Goal: Obtain resource: Download file/media

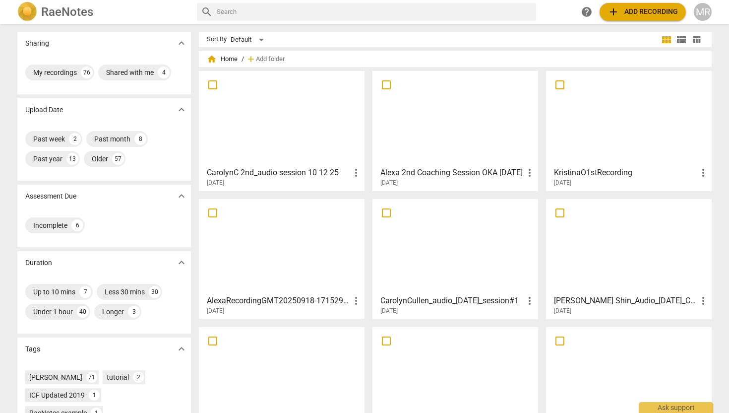
click at [641, 12] on span "add Add recording" at bounding box center [643, 12] width 70 height 12
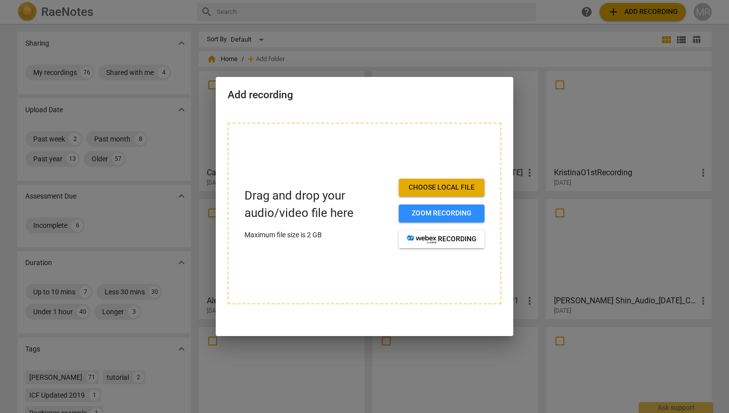
click at [465, 188] on span "Choose local file" at bounding box center [442, 188] width 70 height 10
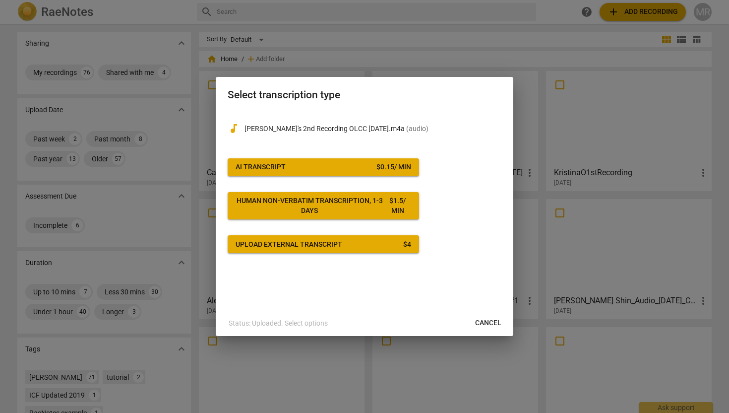
click at [405, 167] on div "$ 0.15 / min" at bounding box center [393, 167] width 35 height 10
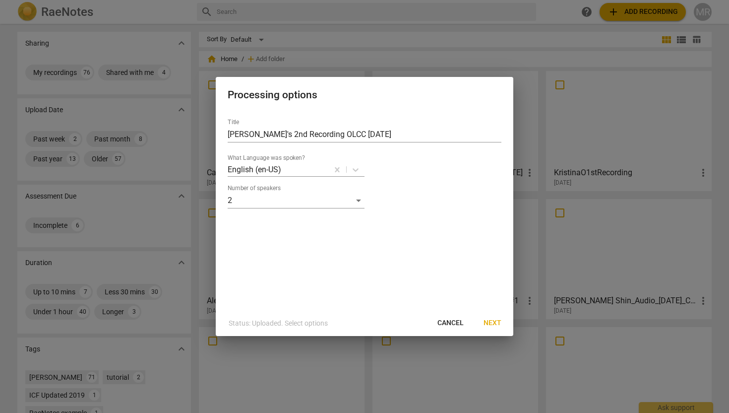
click at [496, 323] on span "Next" at bounding box center [493, 323] width 18 height 10
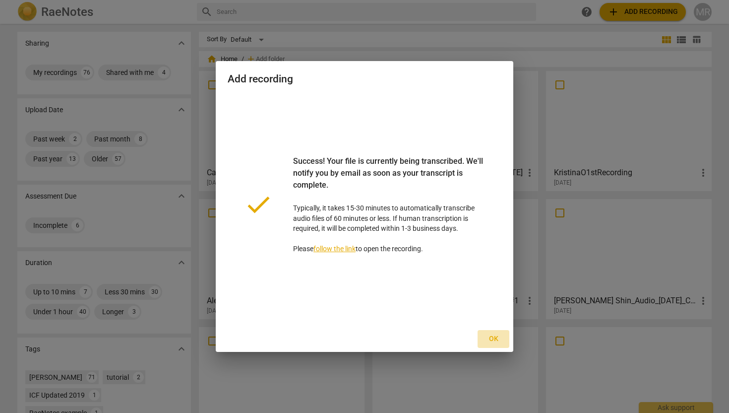
click at [493, 338] on span "Ok" at bounding box center [494, 339] width 16 height 10
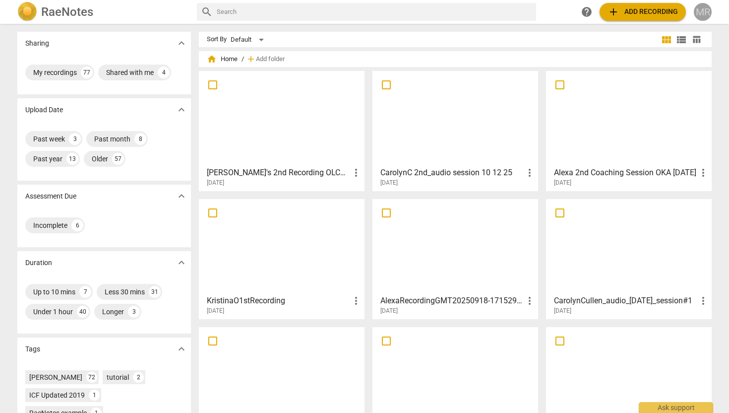
click at [702, 14] on div "MR" at bounding box center [703, 12] width 18 height 18
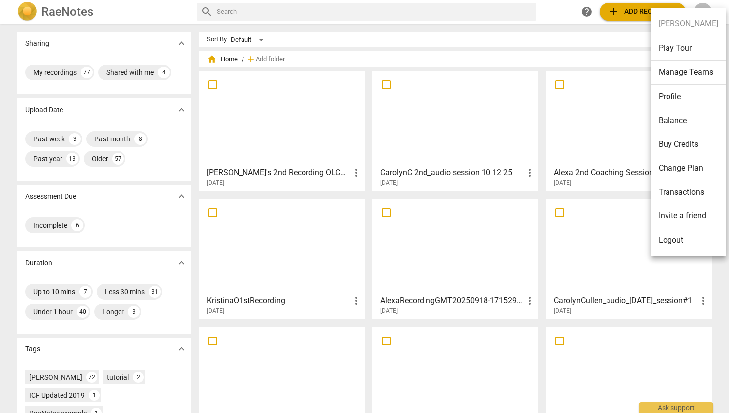
click at [290, 131] on div at bounding box center [364, 206] width 729 height 413
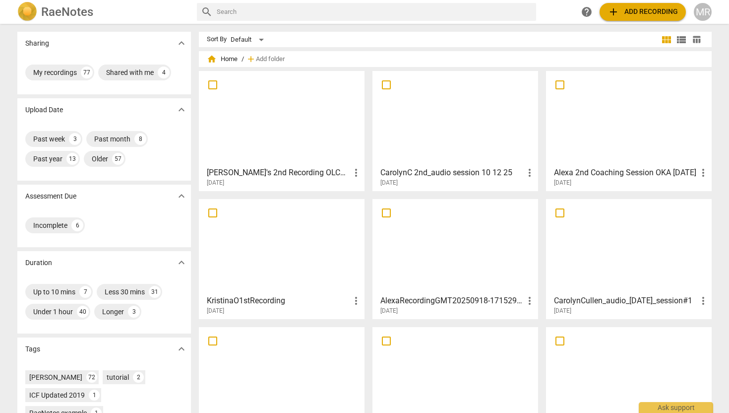
click at [290, 131] on div at bounding box center [281, 118] width 159 height 88
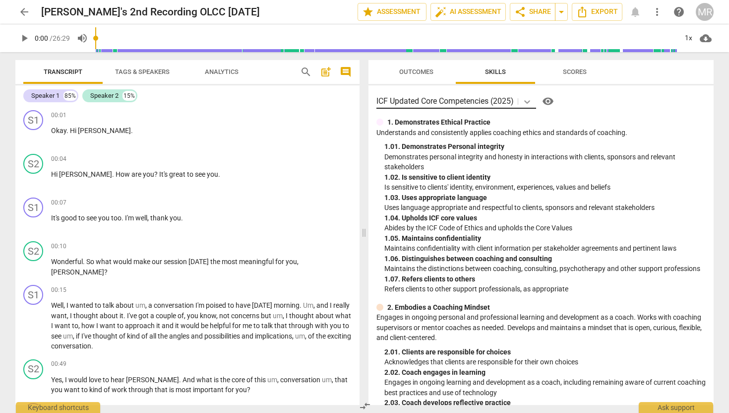
click at [526, 101] on icon at bounding box center [527, 102] width 10 height 10
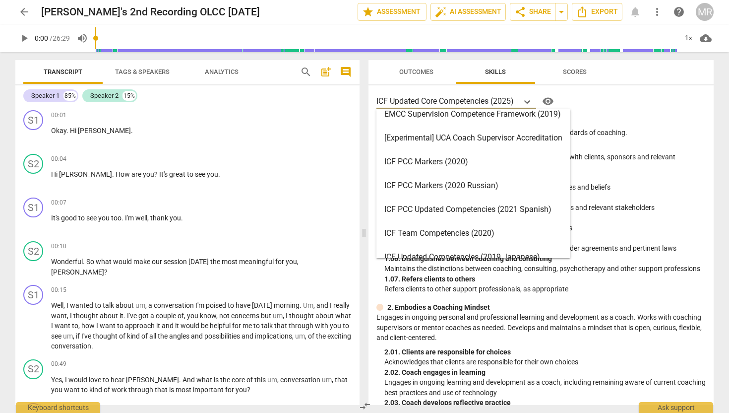
scroll to position [10, 0]
click at [461, 159] on div "ICF PCC Markers (2020)" at bounding box center [473, 161] width 194 height 24
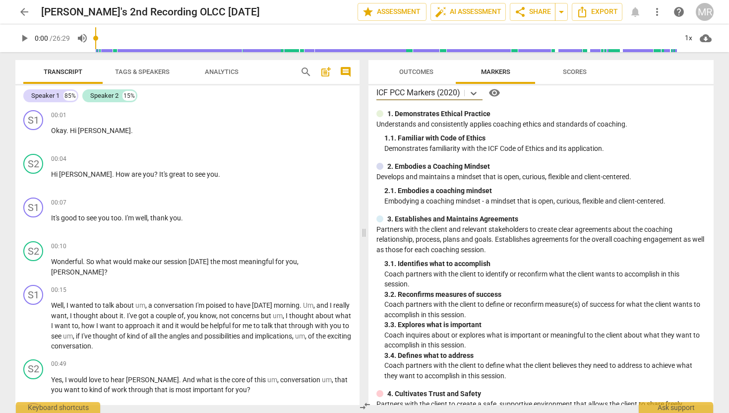
scroll to position [0, 0]
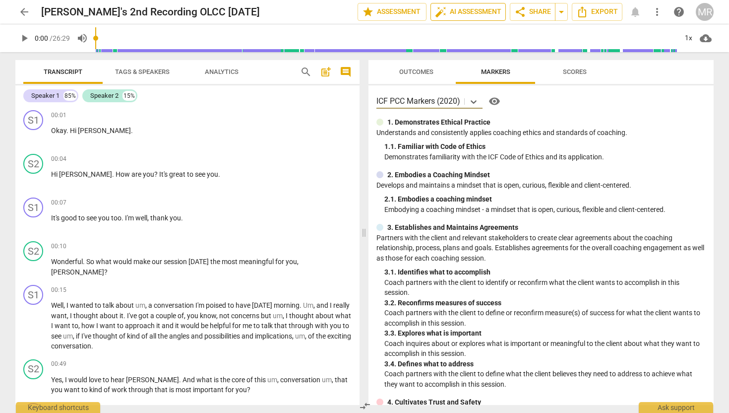
click at [493, 13] on span "auto_fix_high AI Assessment" at bounding box center [468, 12] width 66 height 12
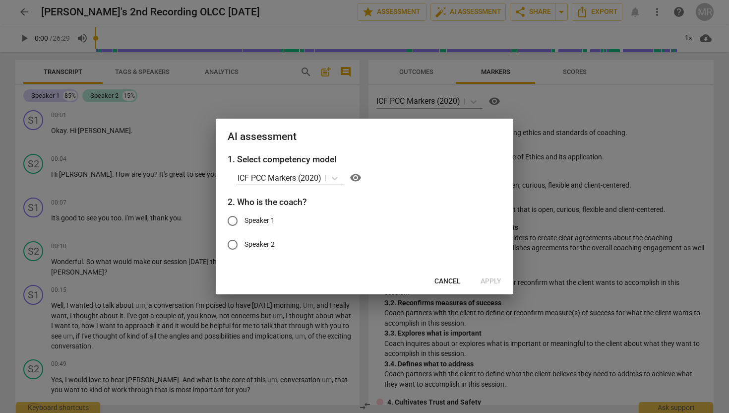
click at [447, 282] on span "Cancel" at bounding box center [448, 281] width 26 height 10
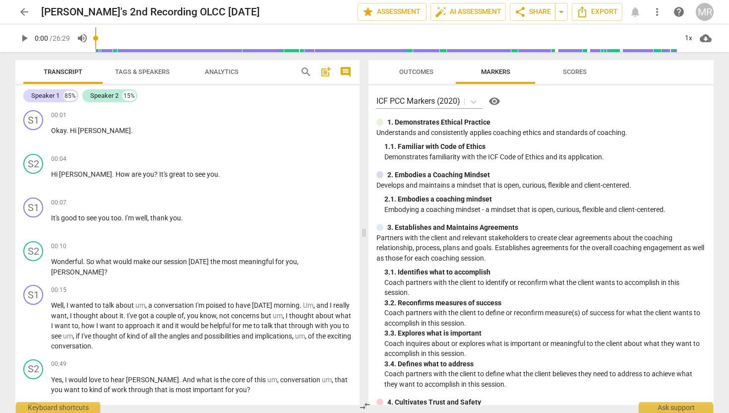
click at [154, 71] on span "Tags & Speakers" at bounding box center [142, 71] width 55 height 7
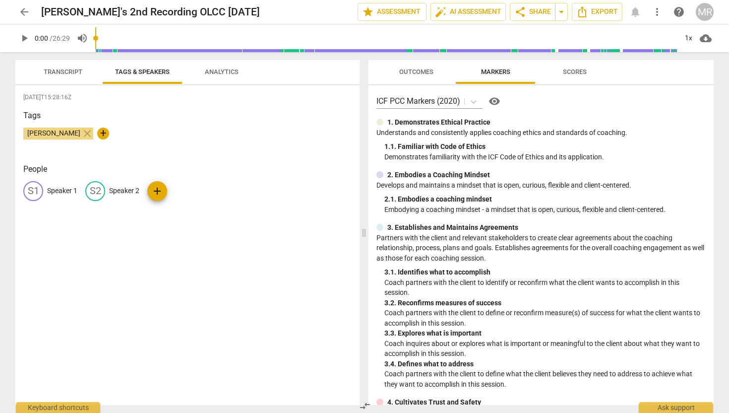
click at [75, 219] on div "[DATE]T15:28:16Z Tags [PERSON_NAME] close + People S1 Speaker 1 S2 Speaker 2 add" at bounding box center [187, 244] width 344 height 319
click at [76, 74] on span "Transcript" at bounding box center [63, 71] width 39 height 7
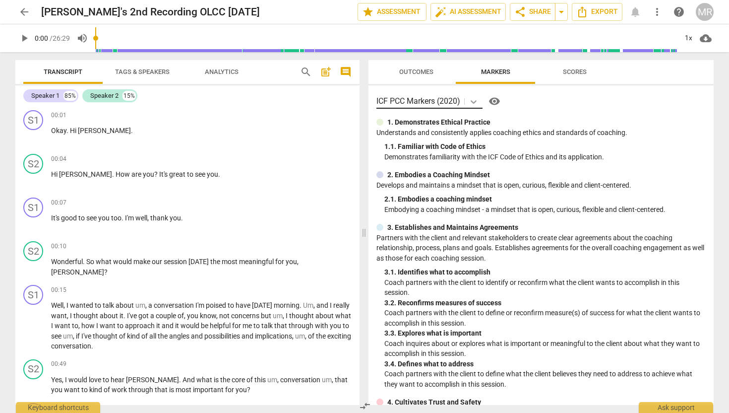
click at [474, 102] on icon at bounding box center [474, 101] width 6 height 3
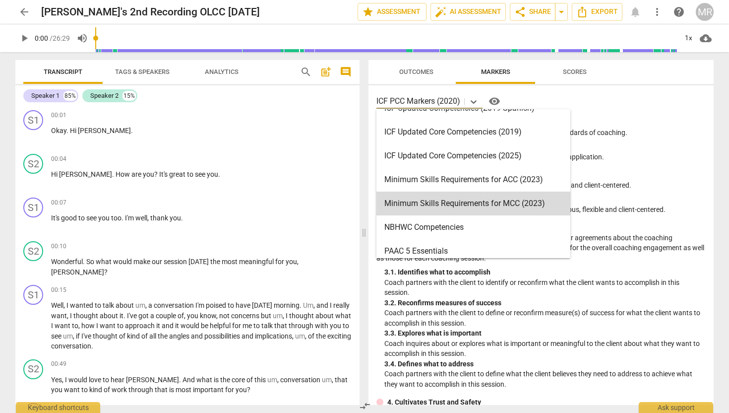
scroll to position [184, 0]
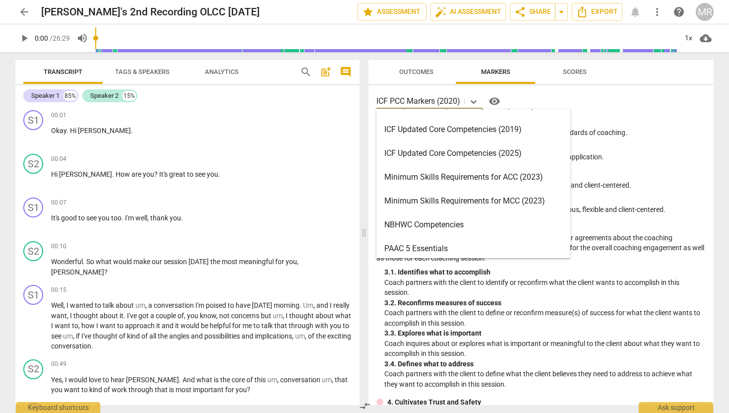
click at [464, 183] on div "Minimum Skills Requirements for ACC (2023)" at bounding box center [473, 177] width 194 height 24
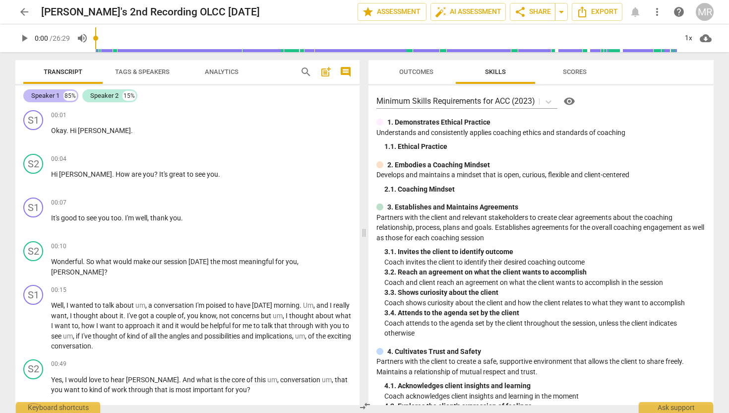
click at [53, 98] on div "Speaker 1" at bounding box center [45, 96] width 28 height 10
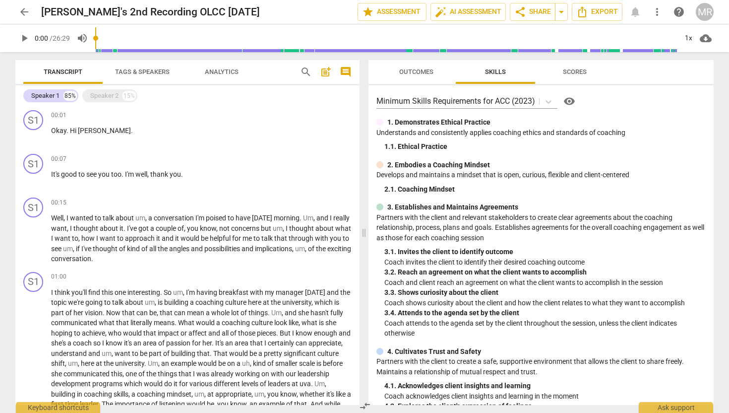
click at [127, 73] on span "Tags & Speakers" at bounding box center [142, 71] width 55 height 7
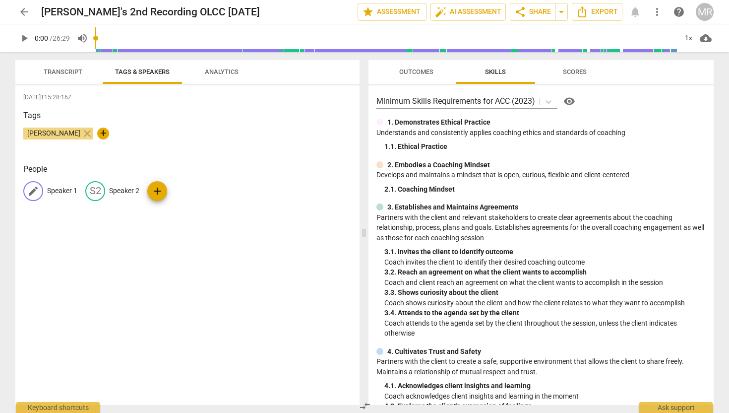
click at [56, 189] on p "Speaker 1" at bounding box center [62, 191] width 30 height 10
type input "C"
type input "Client"
click at [174, 191] on p "Speaker 2" at bounding box center [189, 191] width 30 height 10
type input "o"
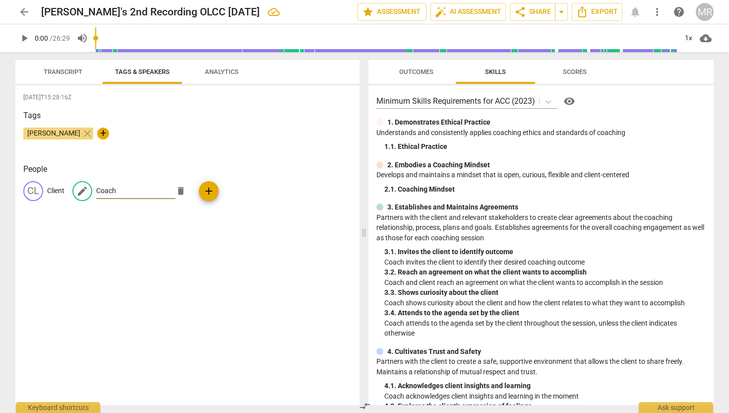
type input "Coach"
click at [164, 134] on div "[PERSON_NAME] close +" at bounding box center [187, 137] width 328 height 20
click at [62, 74] on span "Transcript" at bounding box center [63, 71] width 39 height 7
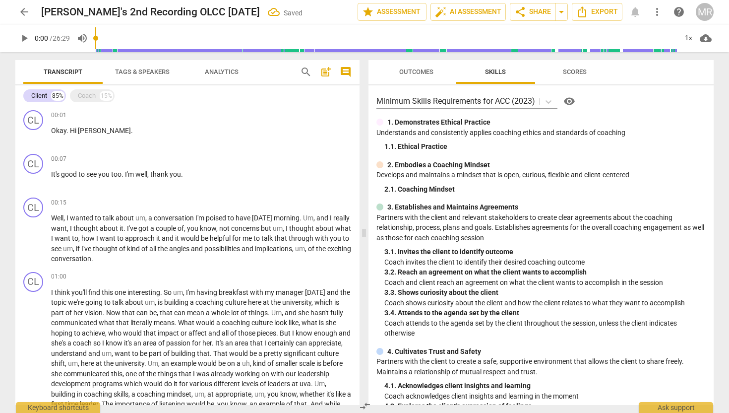
click at [72, 72] on span "Transcript" at bounding box center [63, 71] width 39 height 7
click at [80, 99] on div "Coach" at bounding box center [87, 96] width 18 height 10
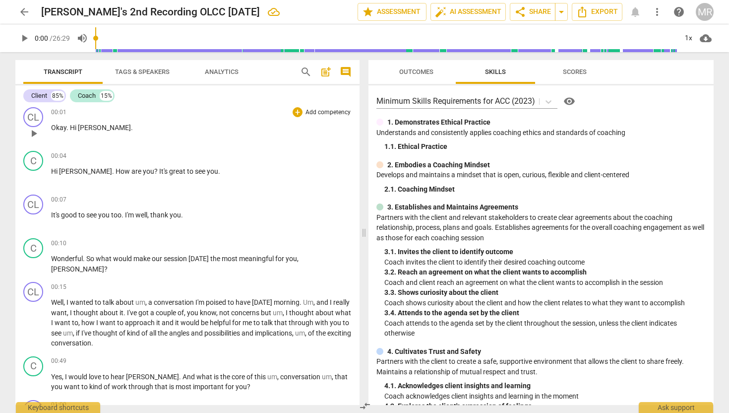
scroll to position [0, 0]
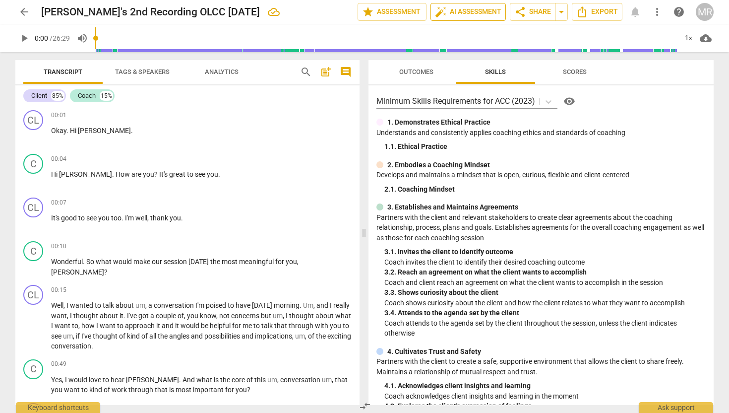
click at [465, 8] on span "auto_fix_high AI Assessment" at bounding box center [468, 12] width 66 height 12
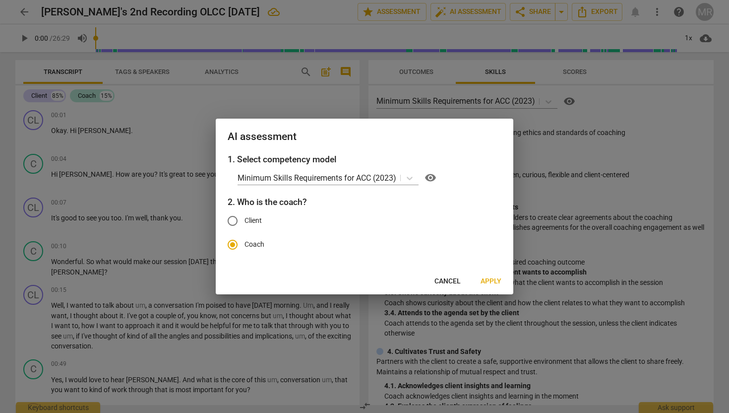
click at [496, 279] on span "Apply" at bounding box center [491, 281] width 21 height 10
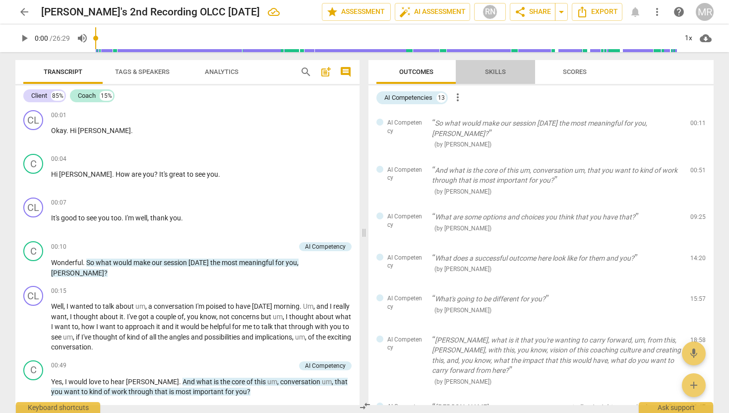
click at [500, 69] on span "Skills" at bounding box center [495, 71] width 21 height 7
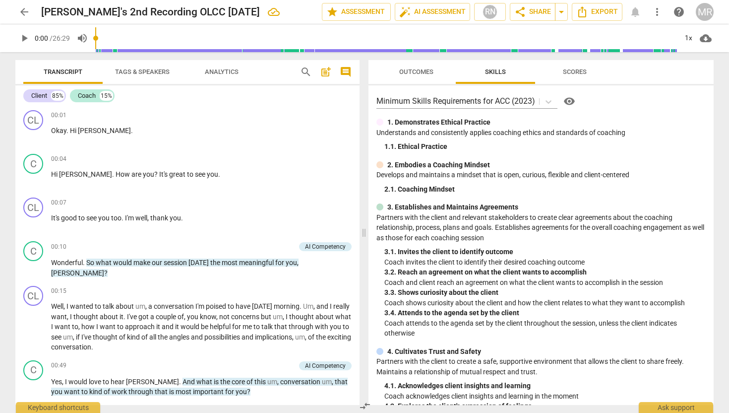
click at [568, 69] on span "Scores" at bounding box center [575, 71] width 24 height 7
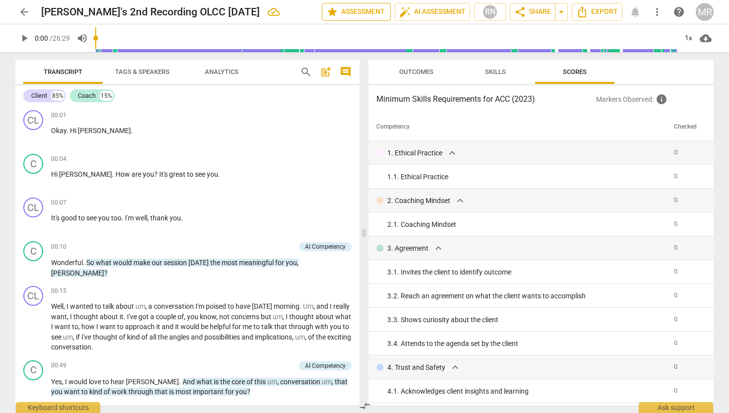
click at [354, 9] on span "star Assessment" at bounding box center [356, 12] width 60 height 12
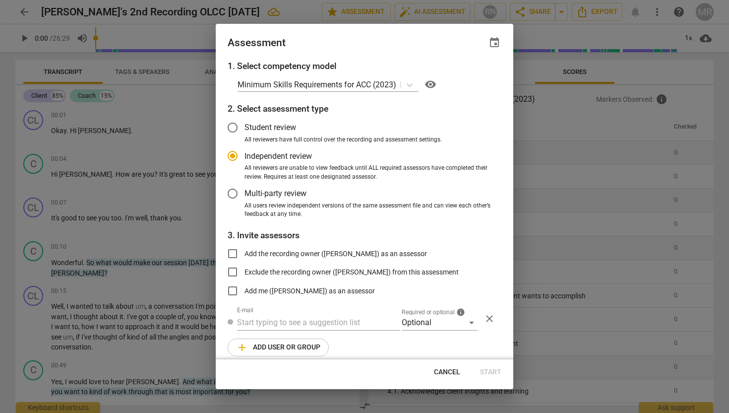
radio input "false"
click at [231, 125] on input "Student review" at bounding box center [233, 128] width 24 height 24
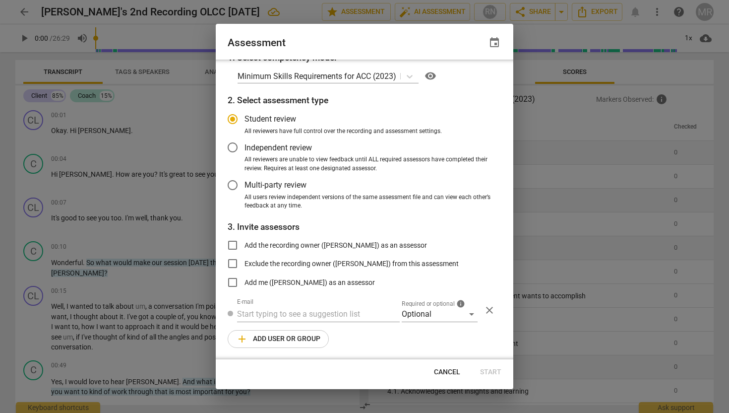
click at [449, 374] on span "Cancel" at bounding box center [447, 372] width 26 height 10
radio input "false"
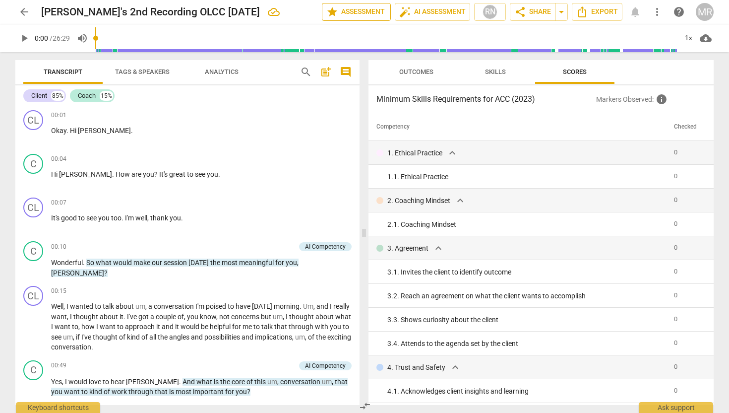
click at [360, 16] on span "star Assessment" at bounding box center [356, 12] width 60 height 12
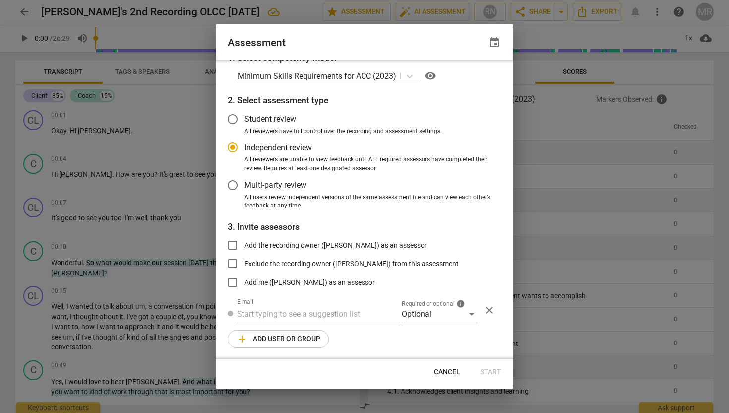
scroll to position [0, 0]
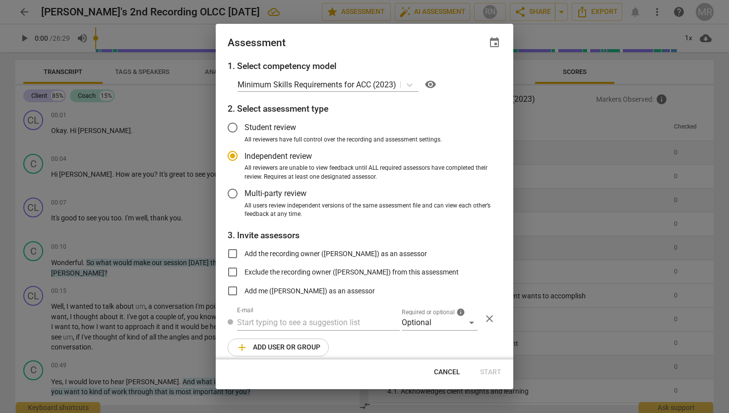
click at [289, 7] on div at bounding box center [364, 206] width 729 height 413
radio input "false"
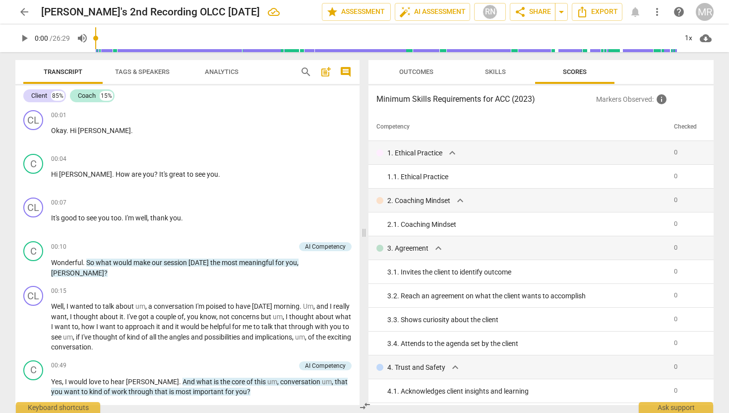
click at [428, 74] on span "Outcomes" at bounding box center [416, 71] width 34 height 7
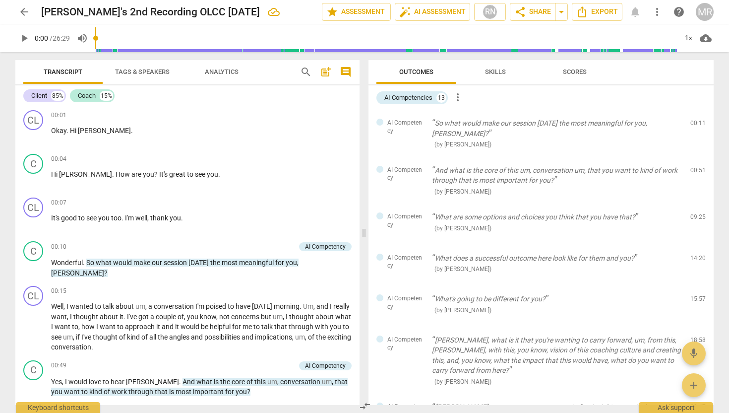
click at [479, 66] on span "Skills" at bounding box center [495, 71] width 45 height 13
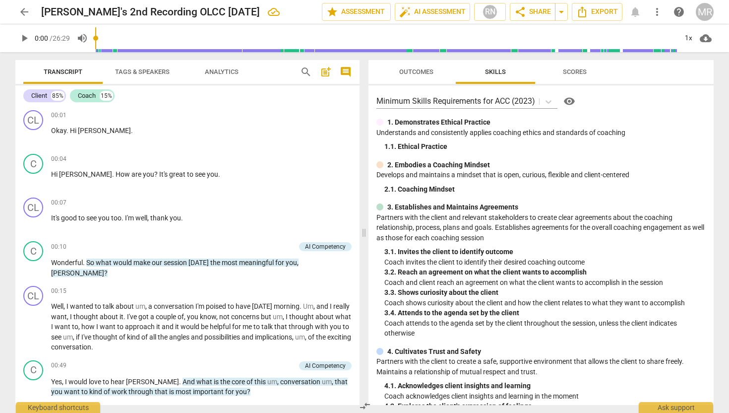
click at [581, 75] on span "Scores" at bounding box center [575, 71] width 48 height 13
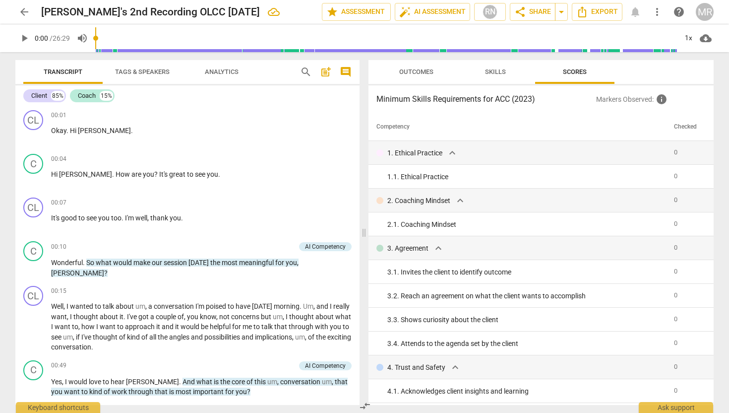
click at [218, 68] on span "Analytics" at bounding box center [222, 71] width 34 height 7
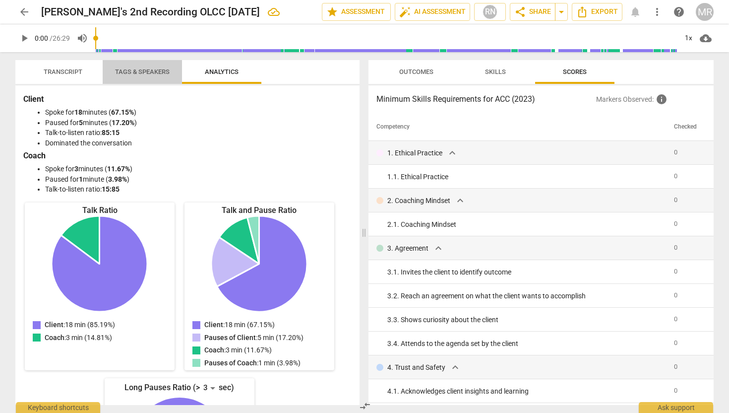
click at [166, 73] on span "Tags & Speakers" at bounding box center [142, 71] width 55 height 7
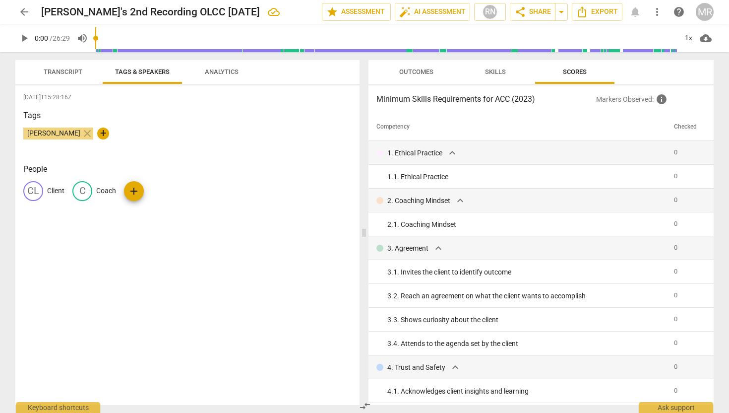
click at [64, 68] on span "Transcript" at bounding box center [63, 71] width 39 height 7
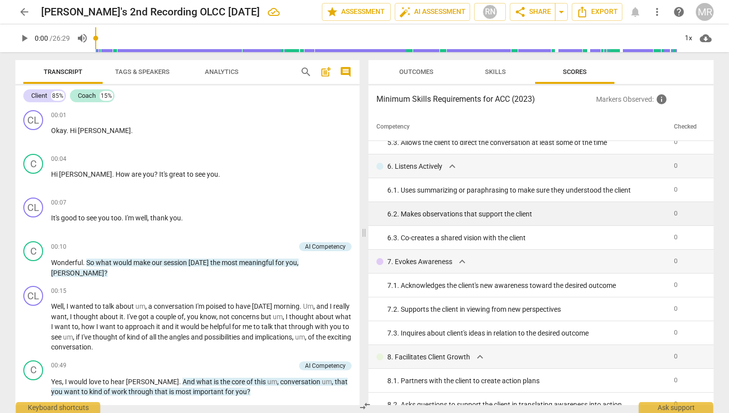
scroll to position [388, 0]
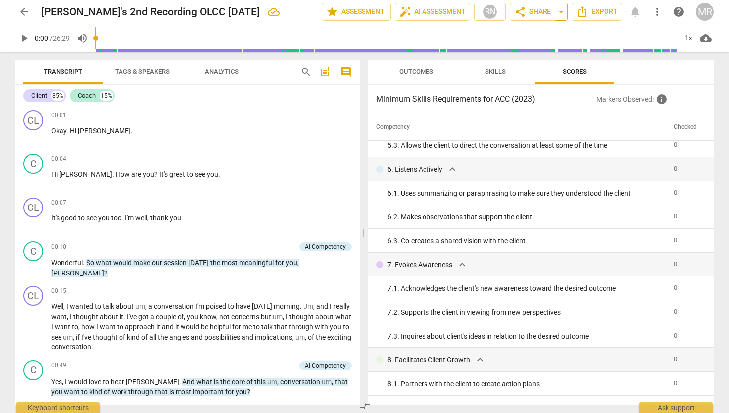
click at [561, 13] on span "arrow_drop_down" at bounding box center [562, 12] width 12 height 12
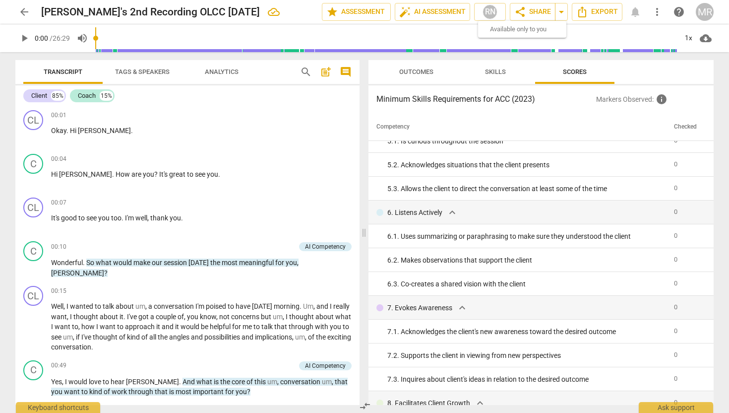
scroll to position [323, 0]
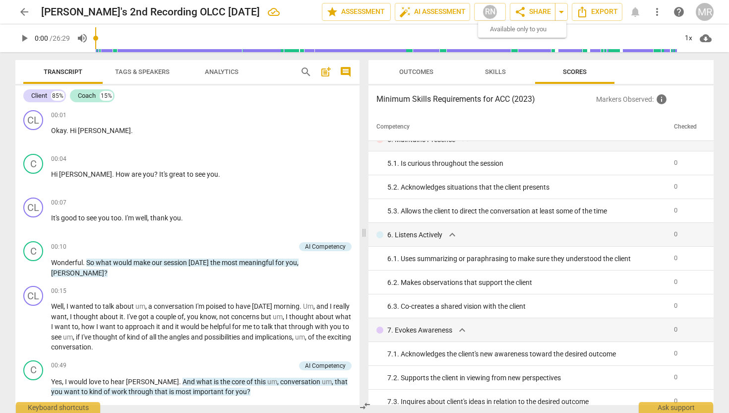
click at [494, 70] on span "Skills" at bounding box center [495, 71] width 21 height 7
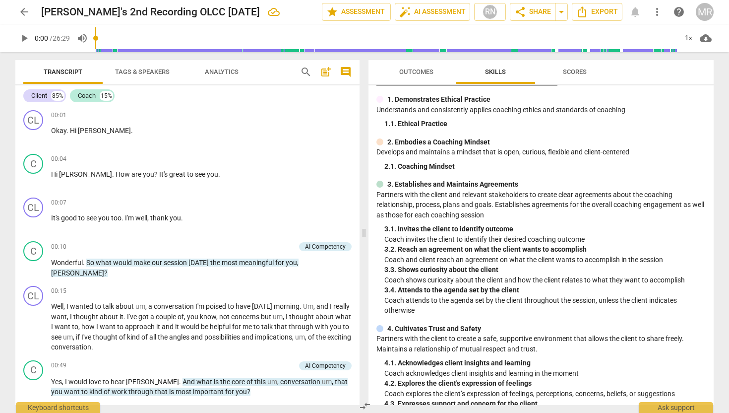
scroll to position [0, 0]
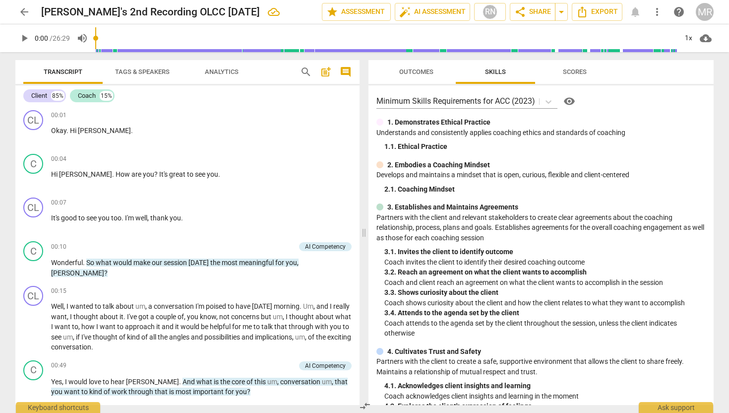
click at [429, 70] on span "Outcomes" at bounding box center [416, 71] width 34 height 7
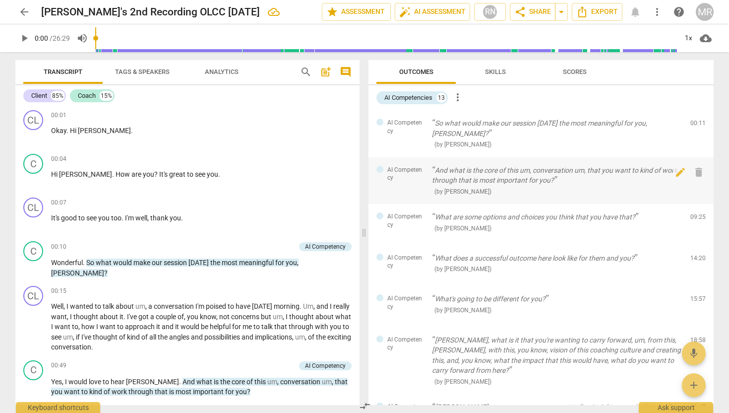
scroll to position [0, 0]
click at [460, 94] on span "more_vert" at bounding box center [458, 97] width 12 height 12
click at [514, 130] on div at bounding box center [364, 206] width 729 height 413
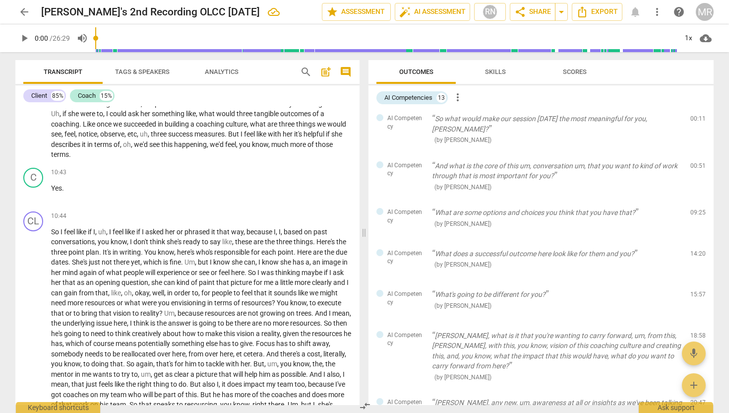
scroll to position [1338, 0]
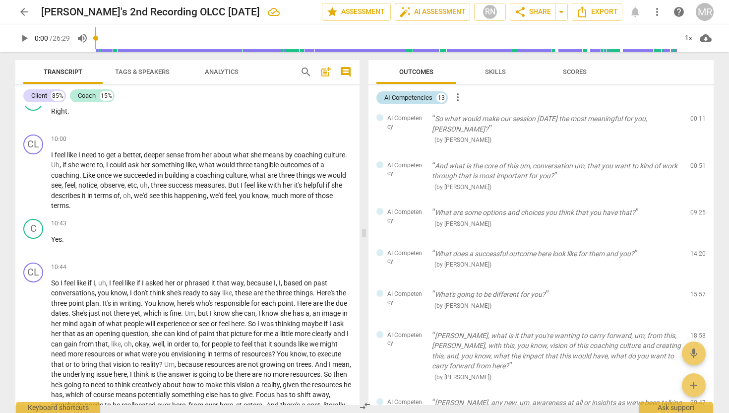
click at [435, 97] on div "AI Competencies 13" at bounding box center [411, 97] width 71 height 13
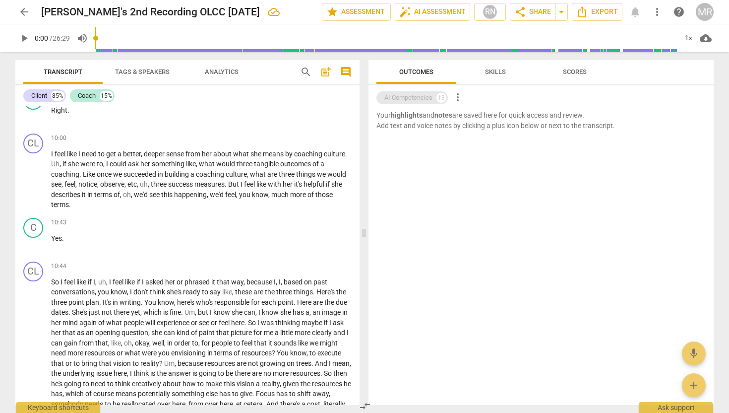
click at [435, 97] on div "AI Competencies 13" at bounding box center [411, 97] width 71 height 13
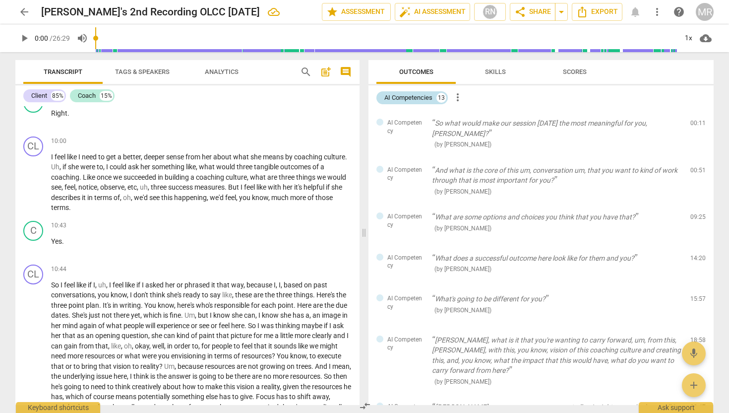
scroll to position [1338, 0]
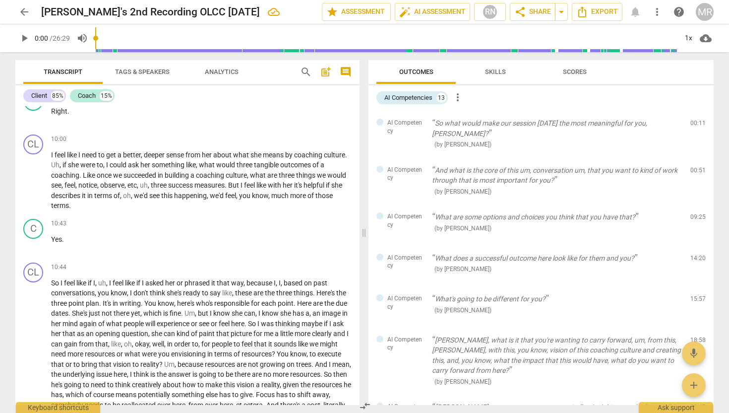
click at [460, 96] on span "more_vert" at bounding box center [458, 97] width 12 height 12
click at [498, 70] on div at bounding box center [364, 206] width 729 height 413
click at [498, 70] on span "Skills" at bounding box center [495, 71] width 21 height 7
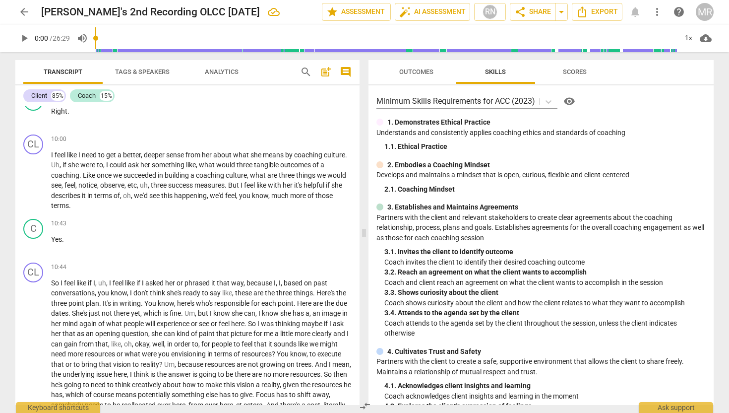
click at [572, 75] on span "Scores" at bounding box center [575, 71] width 48 height 13
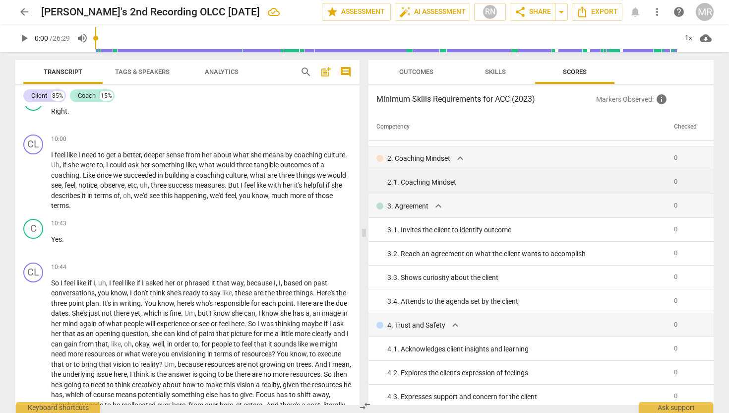
scroll to position [0, 0]
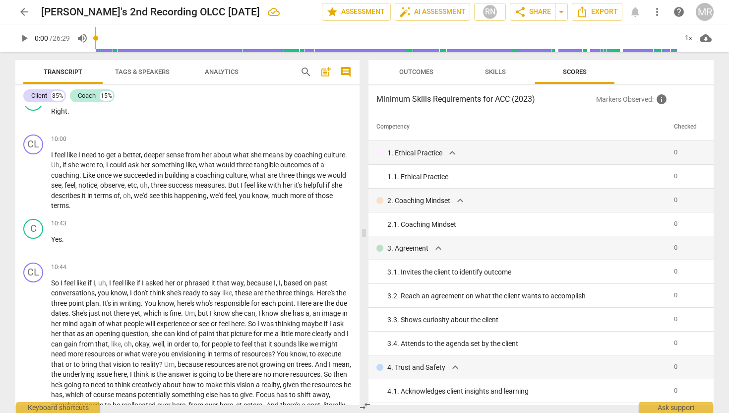
click at [491, 71] on span "Skills" at bounding box center [495, 71] width 21 height 7
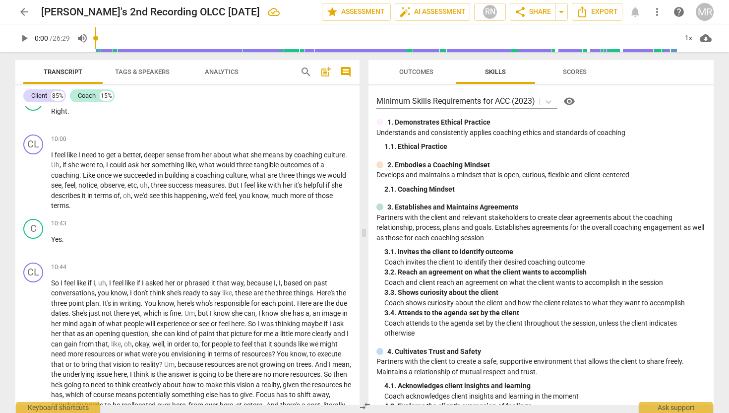
click at [423, 169] on p "2. Embodies a Coaching Mindset" at bounding box center [438, 165] width 103 height 10
click at [431, 69] on span "Outcomes" at bounding box center [416, 71] width 34 height 7
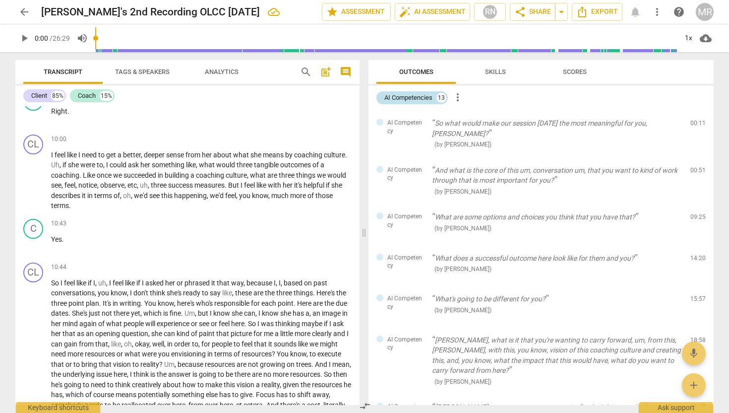
click at [441, 95] on div "13" at bounding box center [441, 98] width 10 height 10
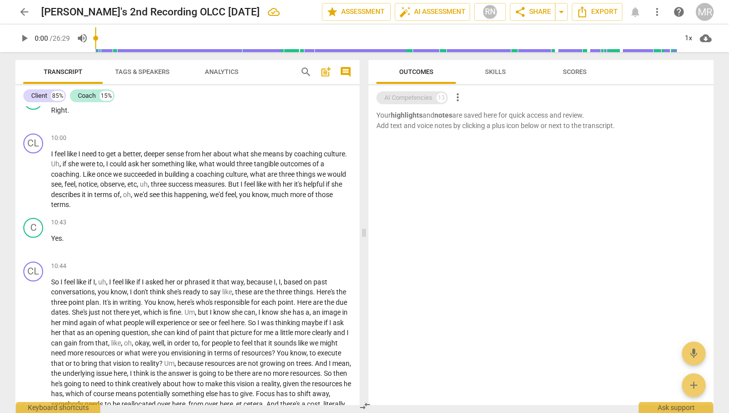
click at [441, 95] on div "13" at bounding box center [441, 98] width 10 height 10
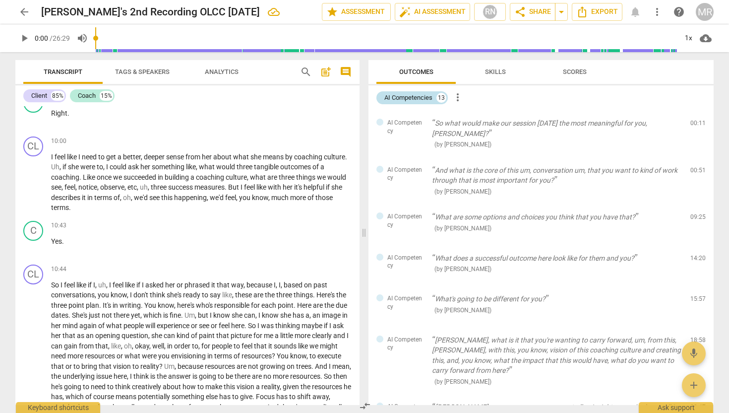
scroll to position [1338, 0]
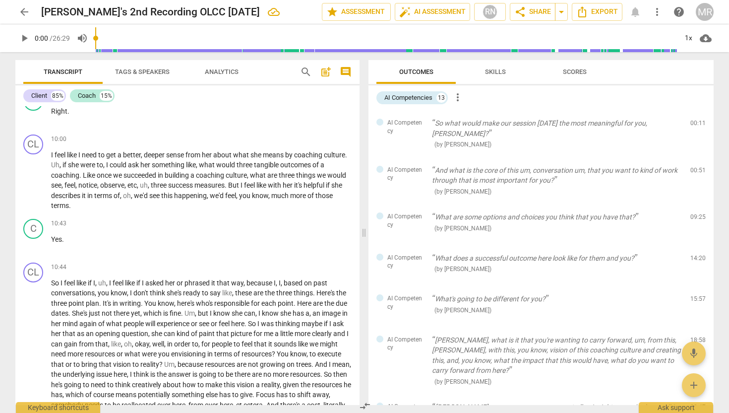
click at [461, 96] on span "more_vert" at bounding box center [458, 97] width 12 height 12
click at [309, 282] on div at bounding box center [364, 206] width 729 height 413
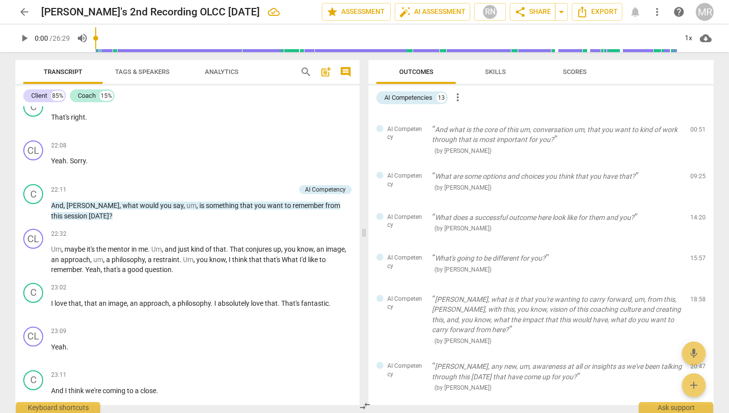
scroll to position [42, 0]
click at [681, 10] on span "help" at bounding box center [679, 12] width 12 height 12
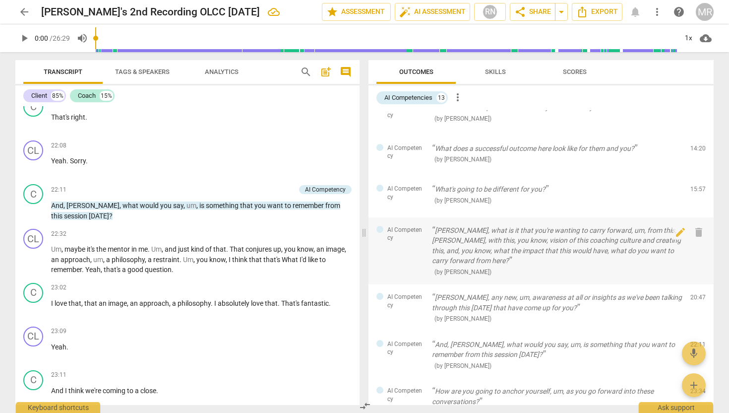
scroll to position [110, 0]
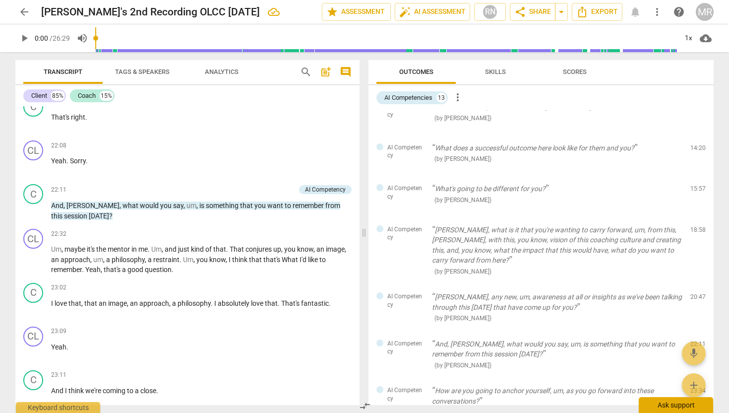
click at [669, 405] on div "Ask support" at bounding box center [676, 405] width 74 height 16
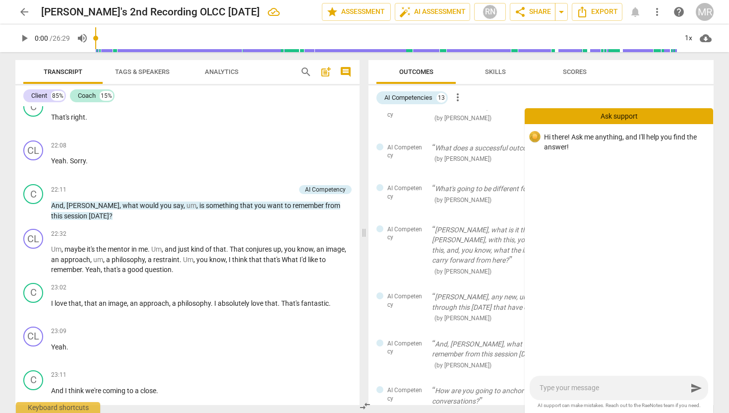
click at [585, 384] on textarea at bounding box center [614, 387] width 148 height 9
type textarea "H"
type textarea "He"
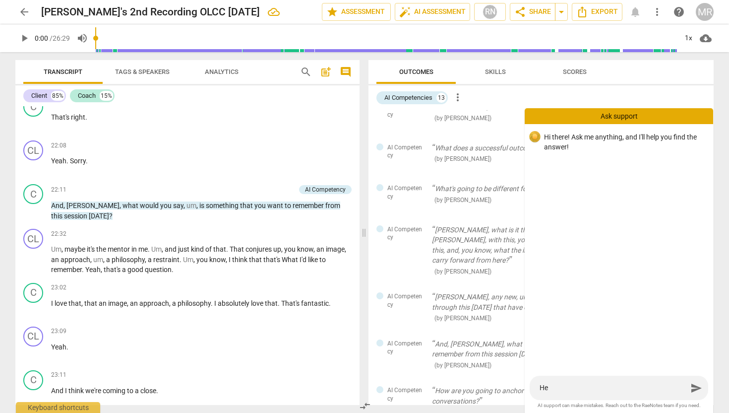
type textarea "Hel"
type textarea "Hell"
type textarea "Hello"
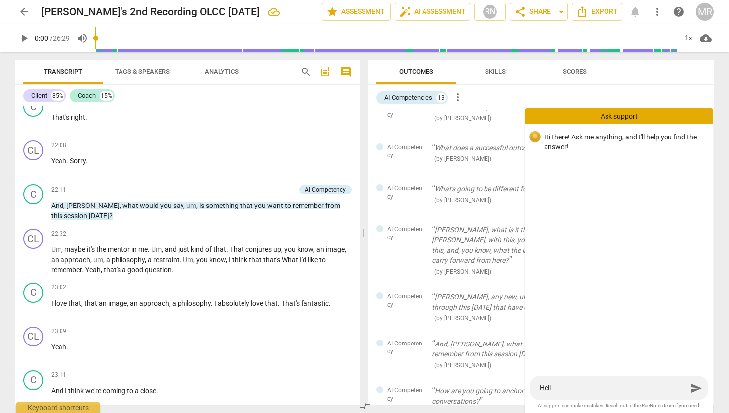
type textarea "Hello"
type textarea "Hello,"
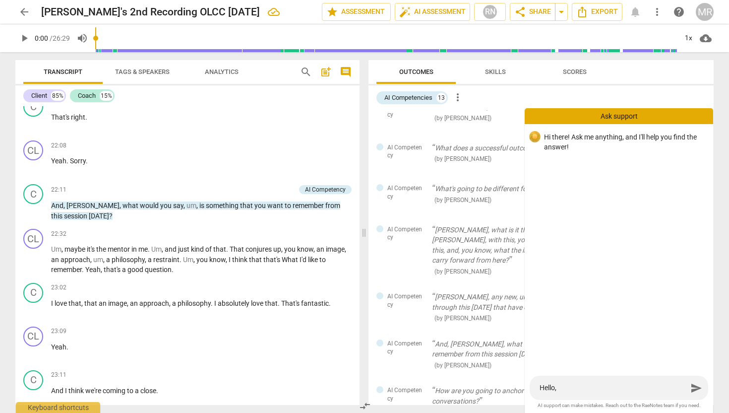
type textarea "Hello, I"
type textarea "Hello, I u"
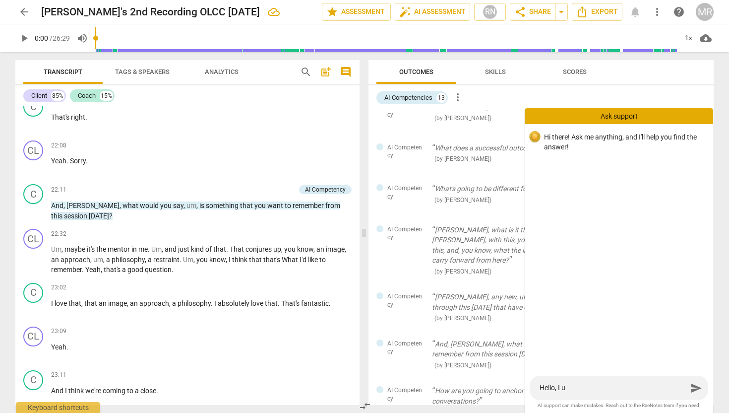
type textarea "Hello, I [GEOGRAPHIC_DATA]"
type textarea "Hello, I use"
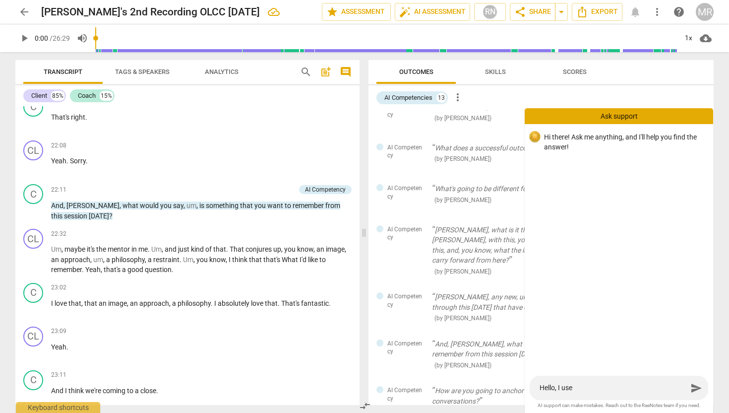
type textarea "Hello, I use R"
type textarea "Hello, I use Ra"
type textarea "Hello, I use [PERSON_NAME]"
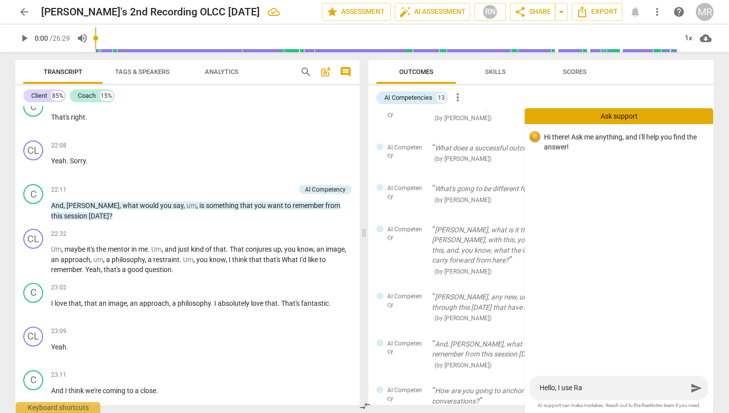
type textarea "Hello, I use [PERSON_NAME]"
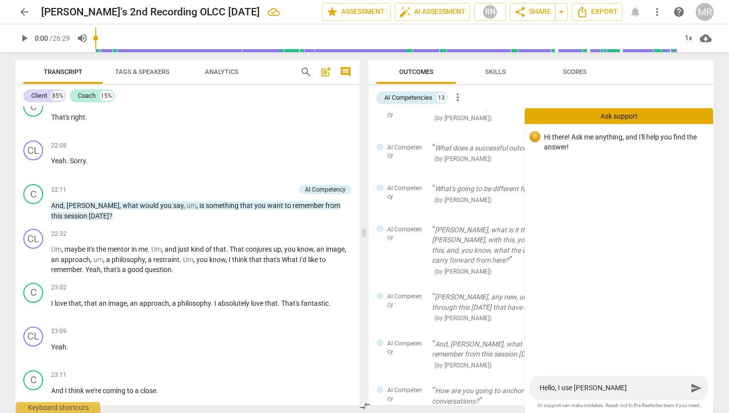
type textarea "Hello, I use [PERSON_NAME]"
type textarea "Hello, I use Raenote"
type textarea "Hello, I use Raenotes"
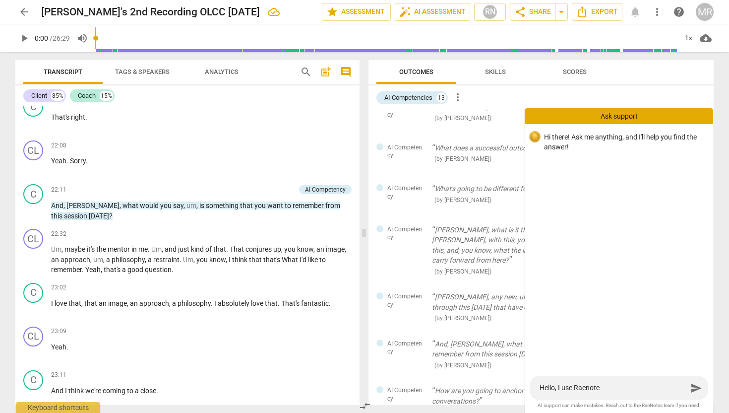
type textarea "Hello, I use Raenotes"
type textarea "Hello, I use Raenotes o"
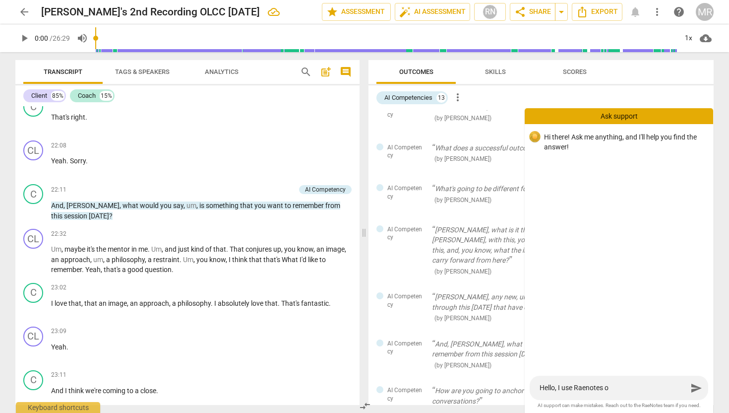
type textarea "Hello, I use Raenotes of"
type textarea "Hello, I use Raenotes off"
type textarea "Hello, I use Raenotes of"
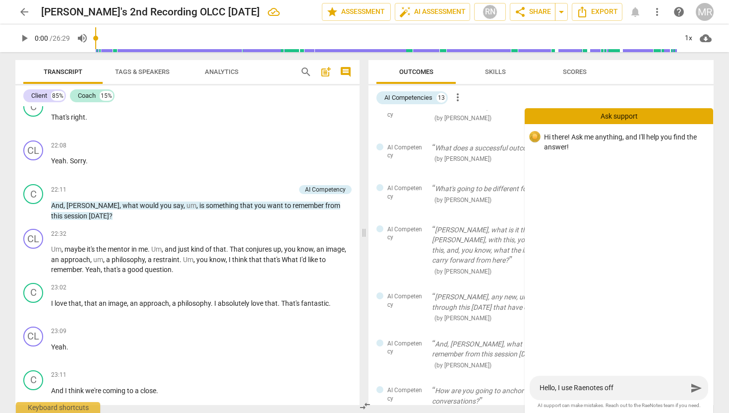
type textarea "Hello, I use Raenotes of"
type textarea "Hello, I use Raenotes oft"
type textarea "Hello, I use Raenotes ofte"
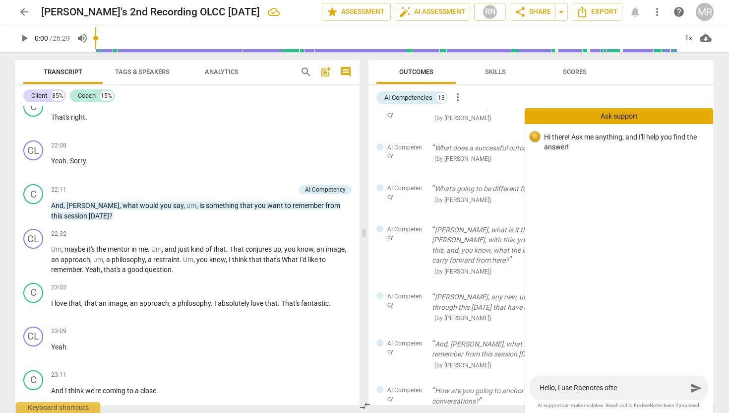
type textarea "Hello, I use Raenotes often"
type textarea "Hello, I use Raenotes often."
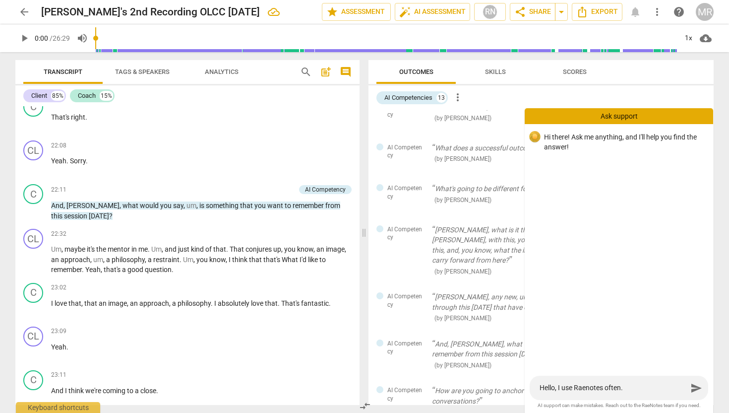
type textarea "Hello, I use Raenotes often."
type textarea "Hello, I use Raenotes often. T"
type textarea "Hello, I use Raenotes often. Th"
type textarea "Hello, I use Raenotes often. The"
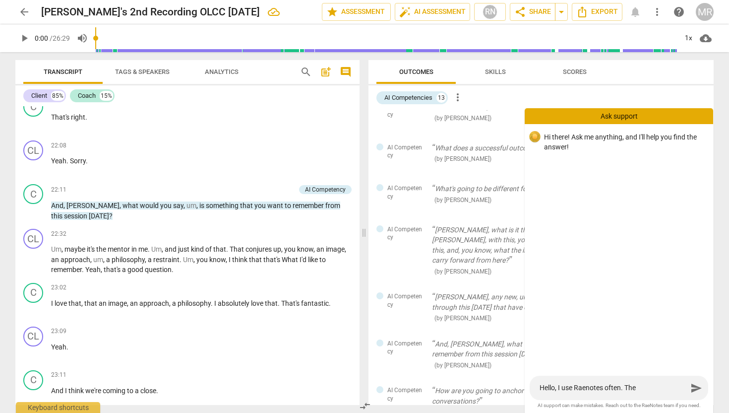
type textarea "Hello, I use Raenotes often. The"
type textarea "Hello, I use Raenotes often. The l"
type textarea "Hello, I use Raenotes often. The la"
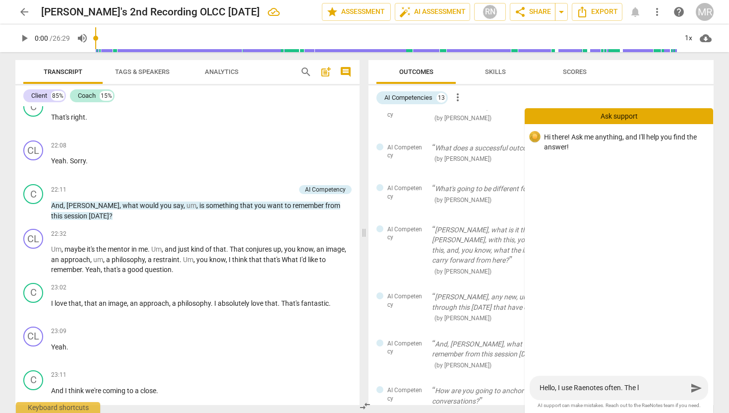
type textarea "Hello, I use Raenotes often. The la"
type textarea "Hello, I use Raenotes often. The las"
type textarea "Hello, I use Raenotes often. The last"
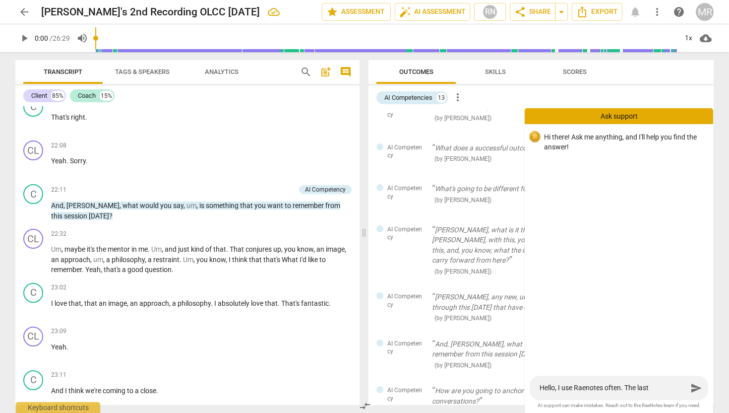
type textarea "Hello, I use Raenotes often. The last"
type textarea "Hello, I use Raenotes often. The last f"
type textarea "Hello, I use Raenotes often. The last fe"
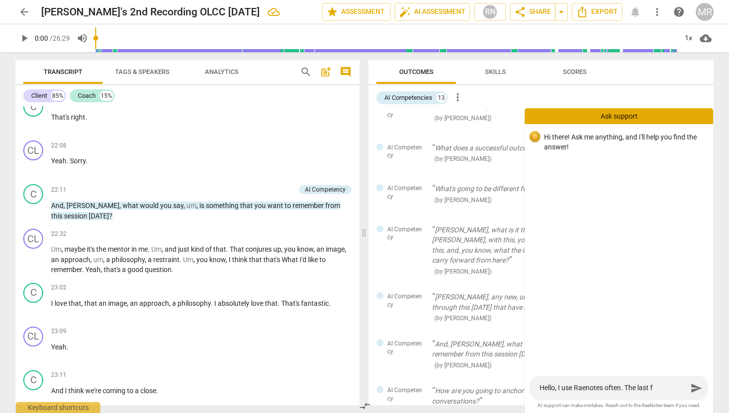
type textarea "Hello, I use Raenotes often. The last fe"
type textarea "Hello, I use Raenotes often. The last few"
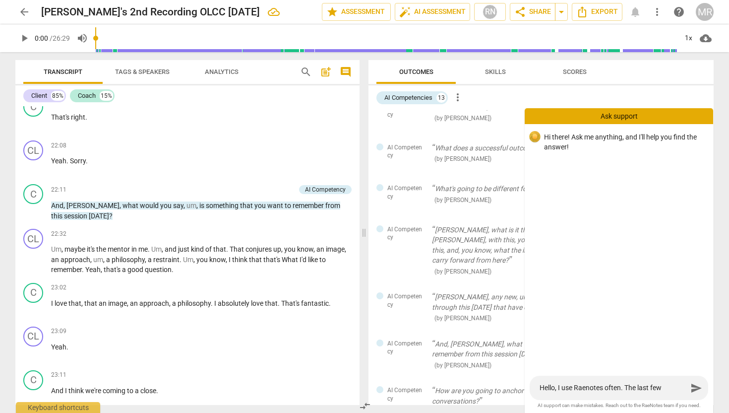
type textarea "Hello, I use Raenotes often. The last few s"
type textarea "Hello, I use Raenotes often. The last few se"
type textarea "Hello, I use Raenotes often. The last few ses"
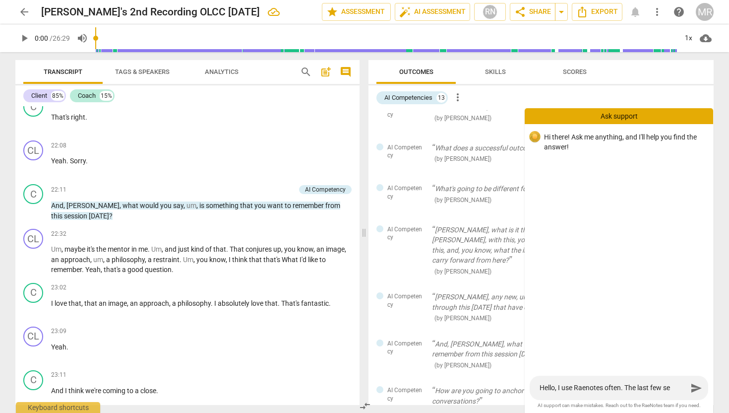
type textarea "Hello, I use Raenotes often. The last few ses"
type textarea "Hello, I use Raenotes often. The last few sess"
type textarea "Hello, I use Raenotes often. The last few sessi"
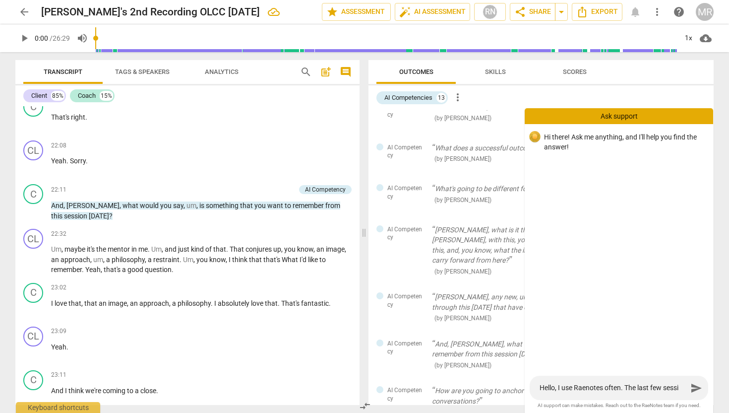
type textarea "Hello, I use Raenotes often. The last few sessio"
type textarea "Hello, I use Raenotes often. The last few session"
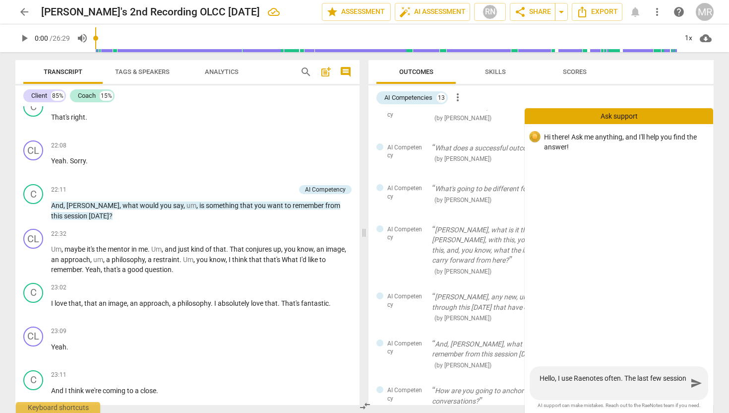
type textarea "Hello, I use Raenotes often. The last few session"
type textarea "Hello, I use Raenotes often. The last few session I"
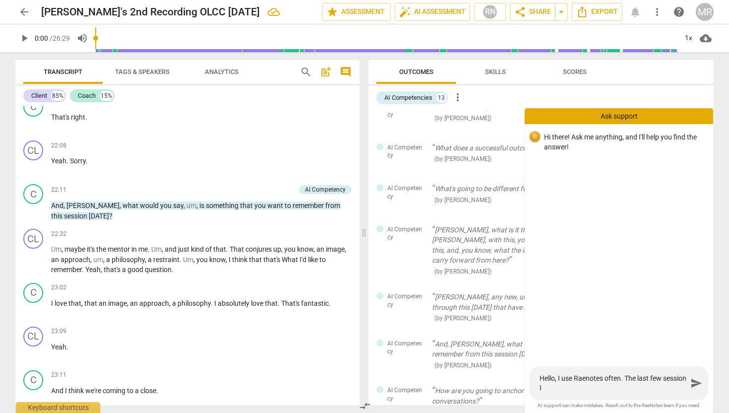
type textarea "Hello, I use Raenotes often. The last few session I"
type textarea "Hello, I use Raenotes often. The last few session I w"
type textarea "Hello, I use Raenotes often. The last few session I wa"
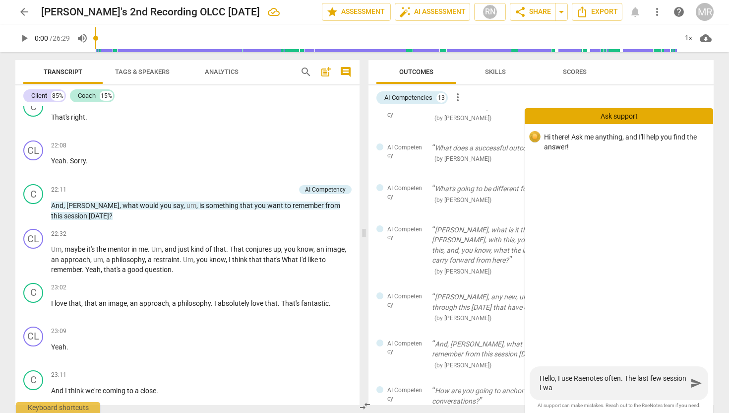
type textarea "Hello, I use Raenotes often. The last few session I was"
type textarea "Hello, I use Raenotes often. The last few session I was a"
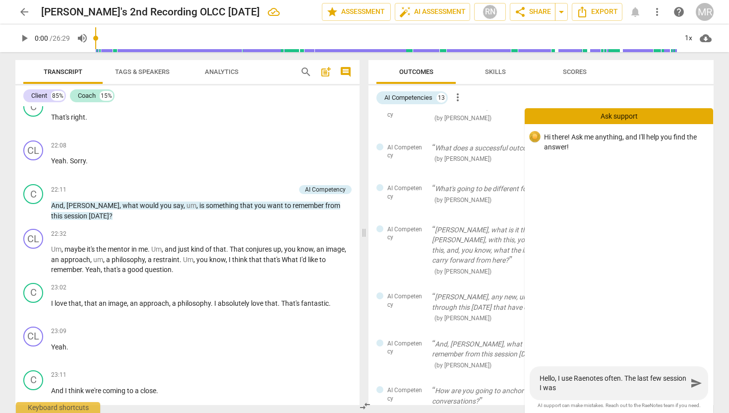
type textarea "Hello, I use Raenotes often. The last few session I was a"
type textarea "Hello, I use Raenotes often. The last few session I was as"
type textarea "Hello, I use Raenotes often. The last few session I was ass"
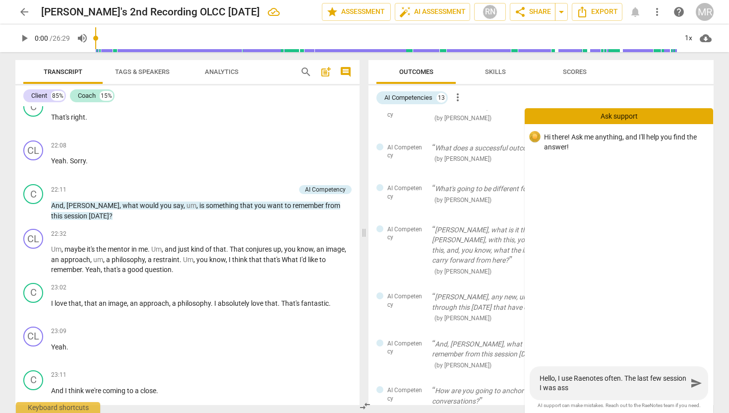
type textarea "Hello, I use Raenotes often. The last few session I was asse"
type textarea "Hello, I use Raenotes often. The last few session I was asses"
type textarea "Hello, I use Raenotes often. The last few session I was assess"
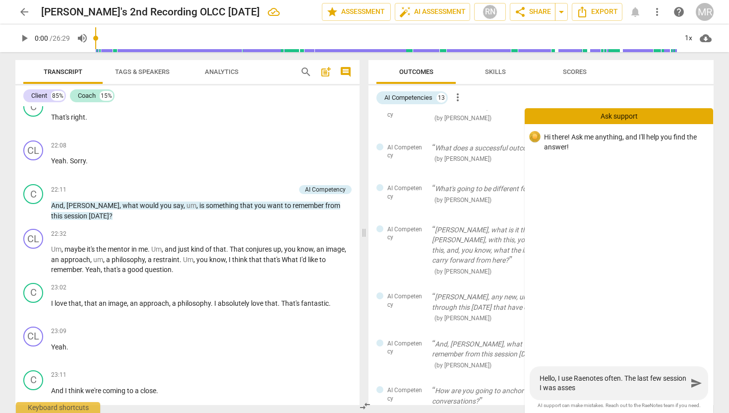
type textarea "Hello, I use Raenotes often. The last few session I was assess"
type textarea "Hello, I use Raenotes often. The last few session I was assessi"
type textarea "Hello, I use Raenotes often. The last few session I was assessin"
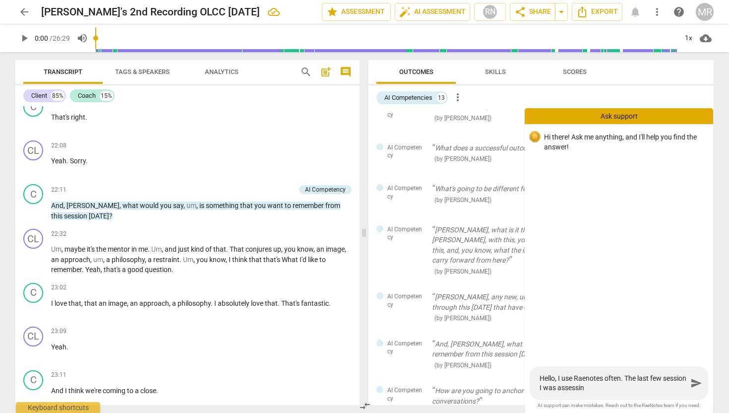
type textarea "Hello, I use Raenotes often. The last few session I was assessing"
type textarea "Hello, I use Raenotes often. The last few session I was assessing,"
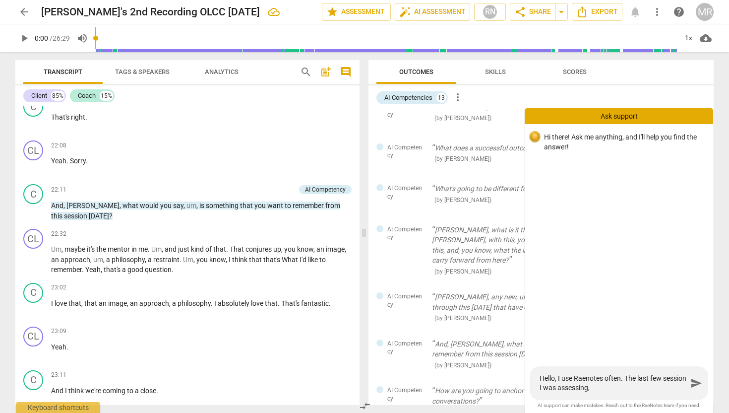
type textarea "Hello, I use Raenotes often. The last few session I was assessing,"
type textarea "Hello, I use Raenotes often. The last few session I was assessing"
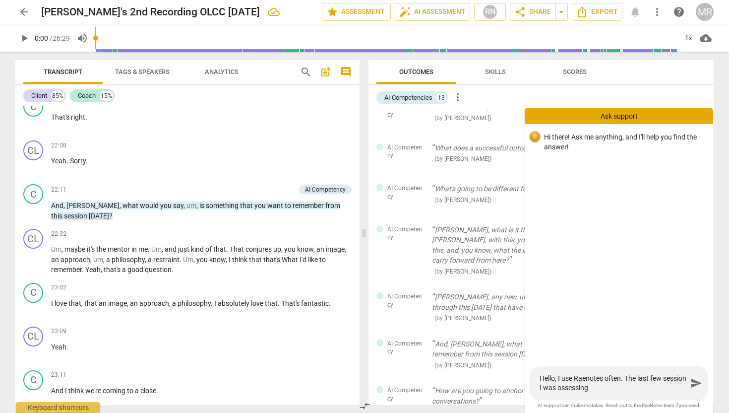
type textarea "Hello, I use Raenotes often. The last few session I was assessing"
type textarea "Hello, I use Raenotes often. The last few session I was assessing ("
type textarea "Hello, I use Raenotes often. The last few session I was assessing (u"
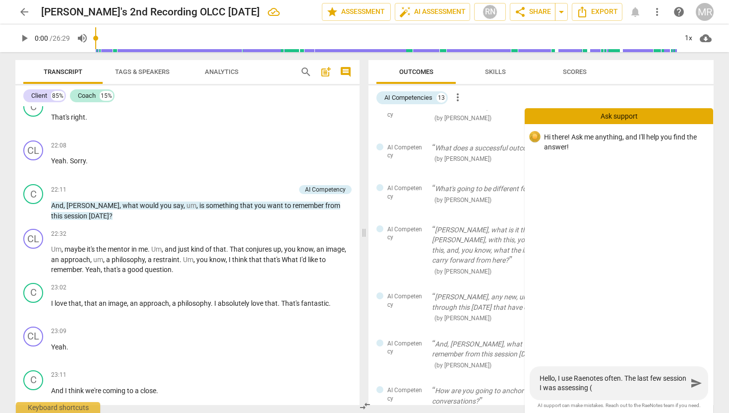
type textarea "Hello, I use Raenotes often. The last few session I was assessing (u"
type textarea "Hello, I use Raenotes often. The last few session I was assessing (us"
type textarea "Hello, I use Raenotes often. The last few session I was assessing (usi"
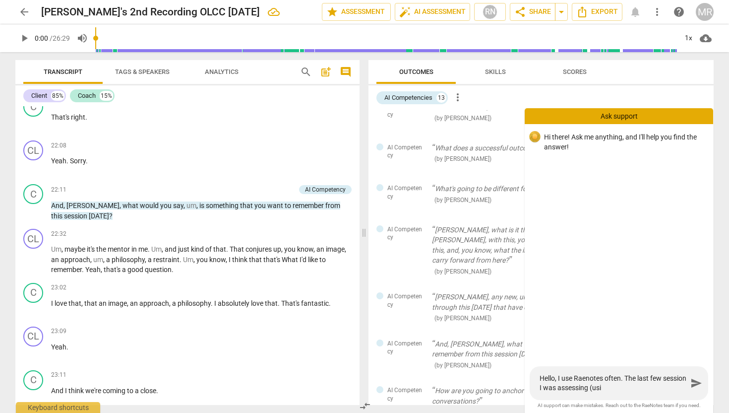
type textarea "Hello, I use Raenotes often. The last few session I was assessing (usin"
type textarea "Hello, I use Raenotes often. The last few session I was assessing (using"
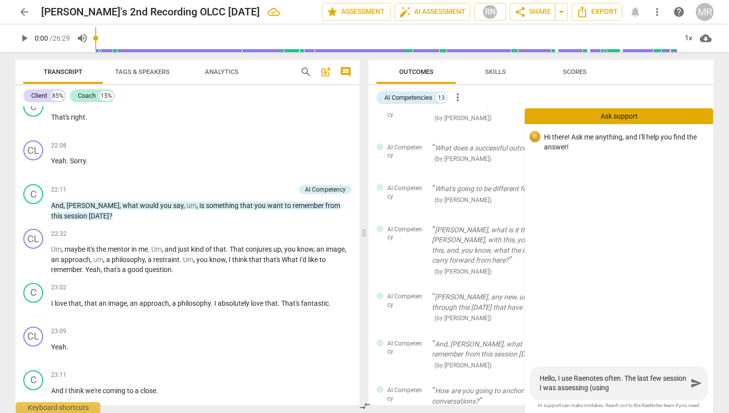
type textarea "Hello, I use Raenotes often. The last few session I was assessing (using"
type textarea "Hello, I use Raenotes often. The last few session I was assessing (using A"
type textarea "Hello, I use Raenotes often. The last few session I was assessing (using AI"
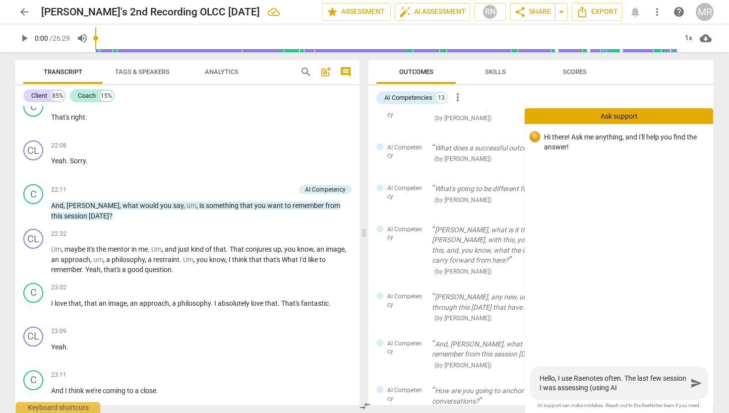
type textarea "Hello, I use Raenotes often. The last few session I was assessing (using AI)"
type textarea "Hello, I use Raenotes often. The last few session I was assessing (using AI"
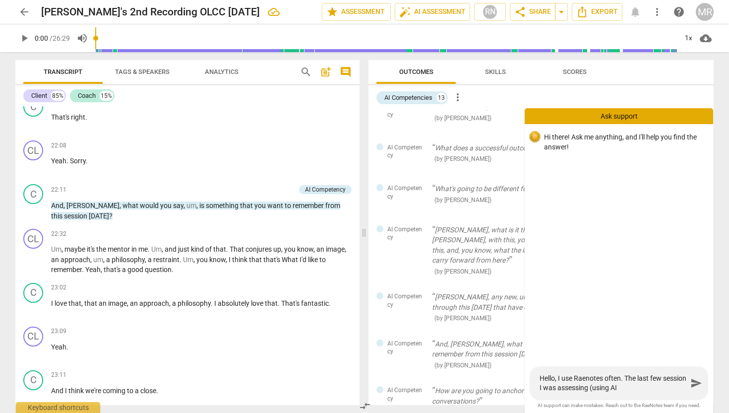
type textarea "Hello, I use Raenotes often. The last few session I was assessing (using AI"
type textarea "Hello, I use Raenotes often. The last few session I was assessing (using AI A"
type textarea "Hello, I use Raenotes often. The last few session I was assessing (using AI As"
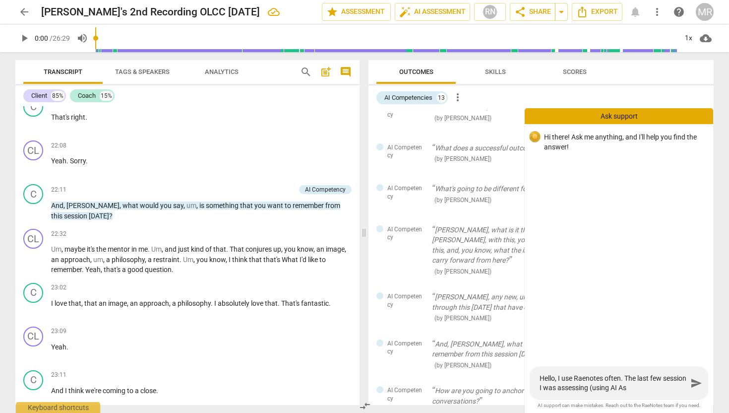
type textarea "Hello, I use Raenotes often. The last few session I was assessing (using AI Ass"
type textarea "Hello, I use Raenotes often. The last few session I was assessing (using AI Asse"
type textarea "Hello, I use Raenotes often. The last few session I was assessing (using AI Ass…"
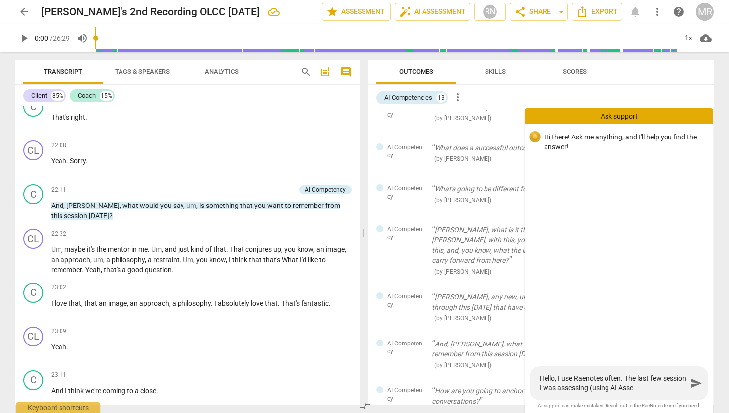
type textarea "Hello, I use Raenotes often. The last few session I was assessing (using AI Ass…"
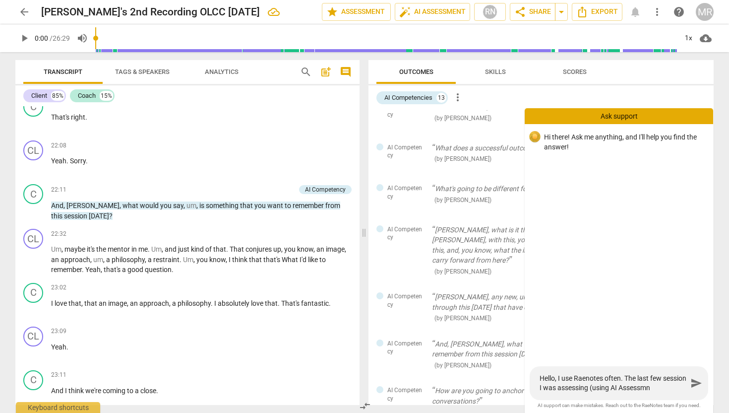
type textarea "Hello, I use Raenotes often. The last few session I was assessing (using AI Ass…"
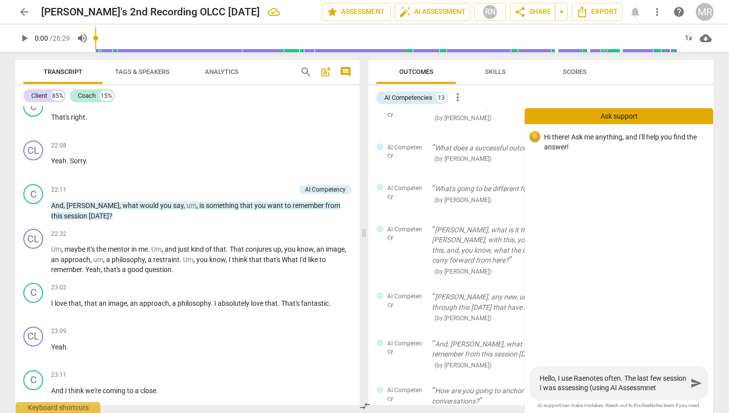
type textarea "Hello, I use Raenotes often. The last few session I was assessing (using AI Ass…"
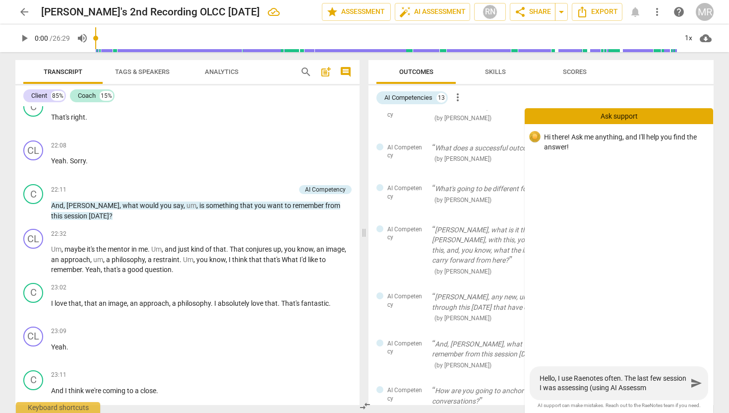
type textarea "Hello, I use Raenotes often. The last few session I was assessing (using AI Ass…"
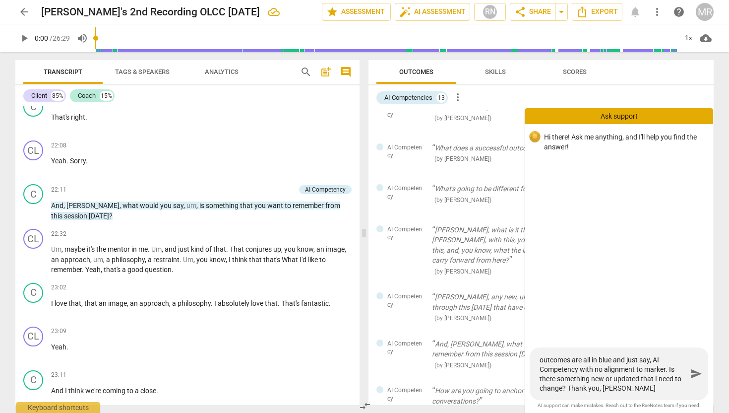
scroll to position [37, 0]
click at [695, 374] on span "send" at bounding box center [696, 374] width 12 height 12
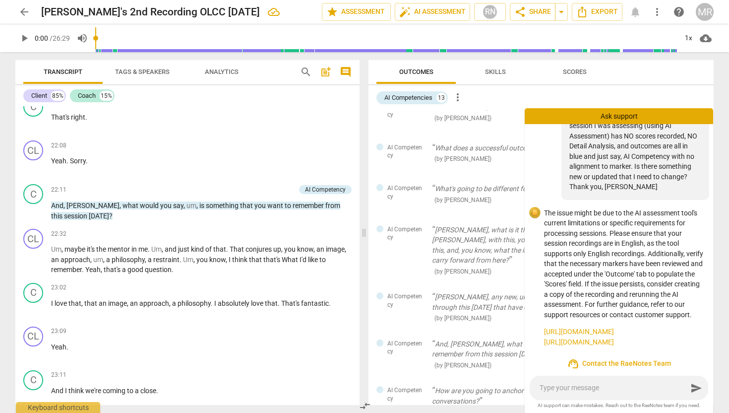
scroll to position [60, 0]
click at [440, 94] on div "13" at bounding box center [441, 98] width 10 height 10
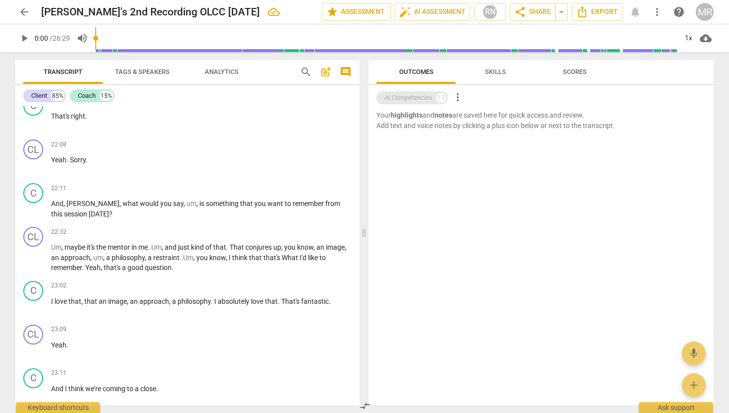
click at [440, 94] on div "13" at bounding box center [441, 98] width 10 height 10
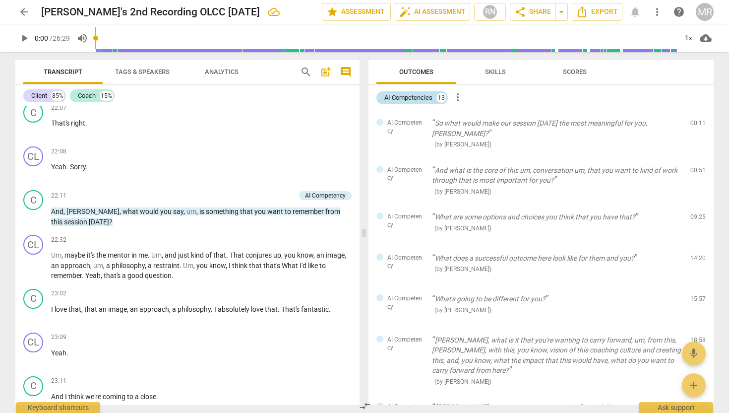
scroll to position [2622, 0]
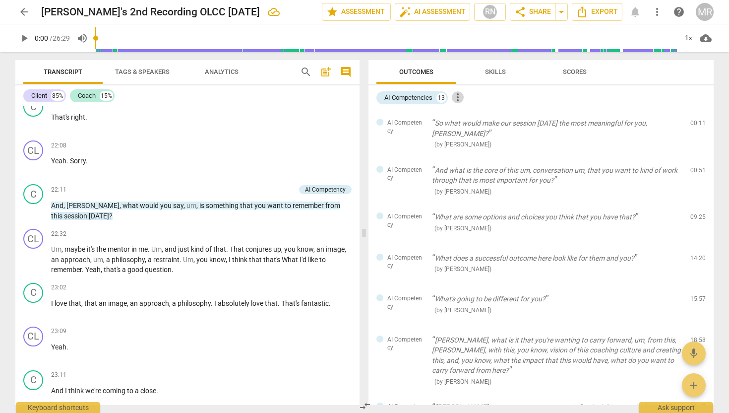
click at [460, 95] on span "more_vert" at bounding box center [458, 97] width 12 height 12
click at [473, 100] on li "Uncheck all" at bounding box center [481, 97] width 56 height 24
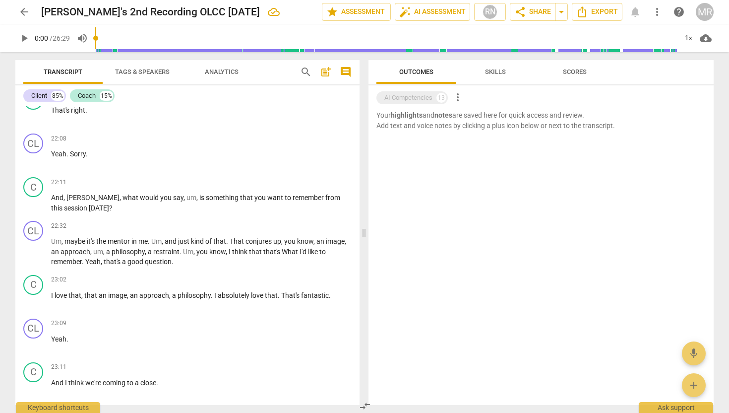
scroll to position [2616, 0]
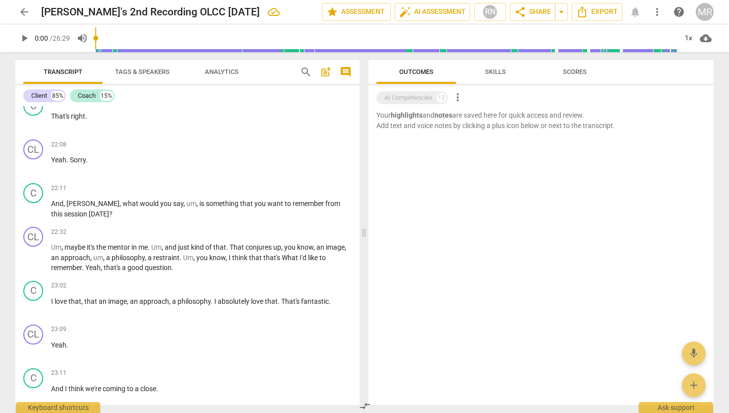
click at [493, 71] on span "Skills" at bounding box center [495, 71] width 21 height 7
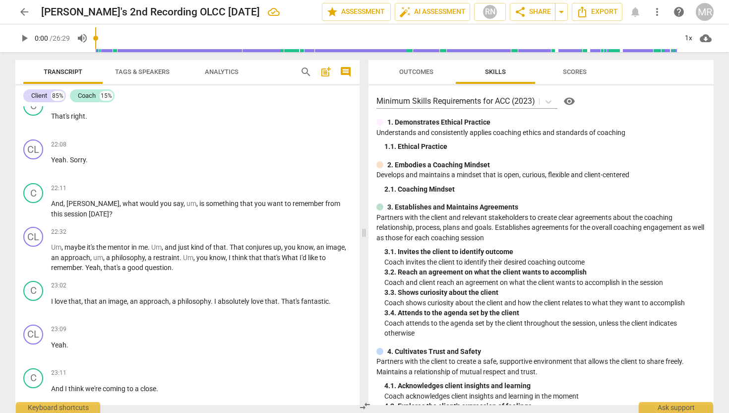
click at [571, 100] on span "visibility" at bounding box center [569, 101] width 12 height 12
click at [426, 69] on span "Outcomes" at bounding box center [416, 71] width 34 height 7
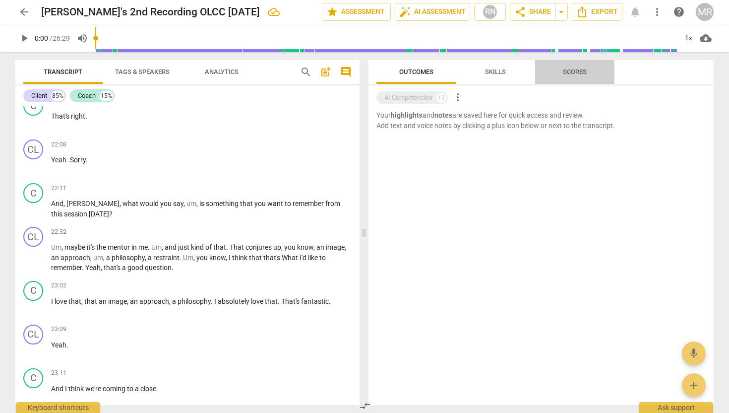
click at [578, 68] on span "Scores" at bounding box center [575, 71] width 24 height 7
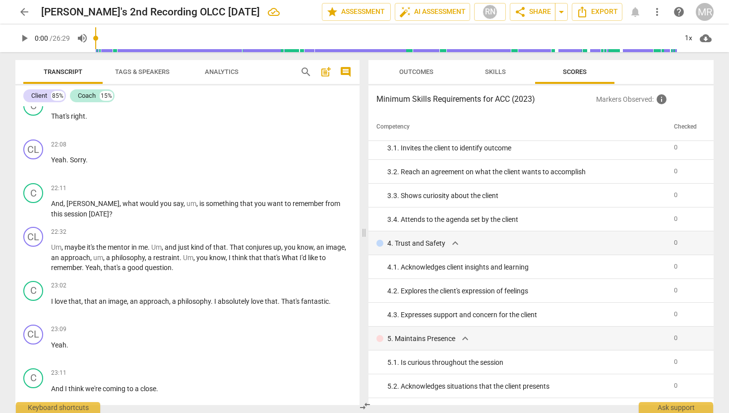
scroll to position [128, 0]
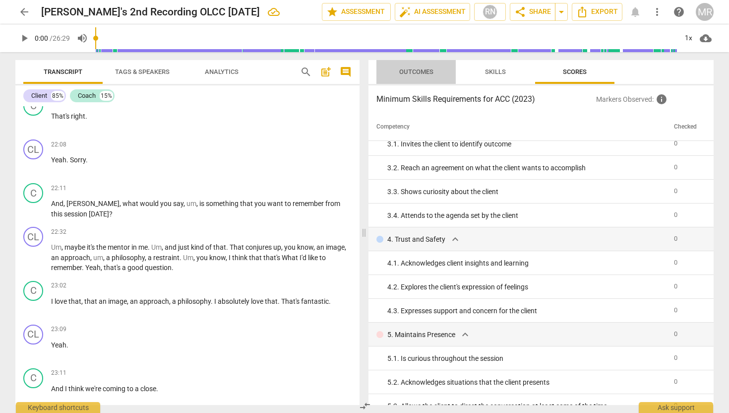
click at [432, 69] on span "Outcomes" at bounding box center [416, 71] width 34 height 7
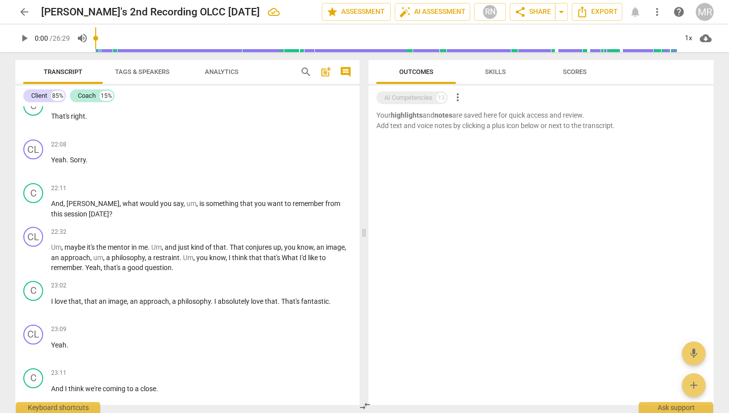
click at [432, 69] on span "Outcomes" at bounding box center [416, 71] width 34 height 7
click at [488, 68] on span "Skills" at bounding box center [495, 71] width 21 height 7
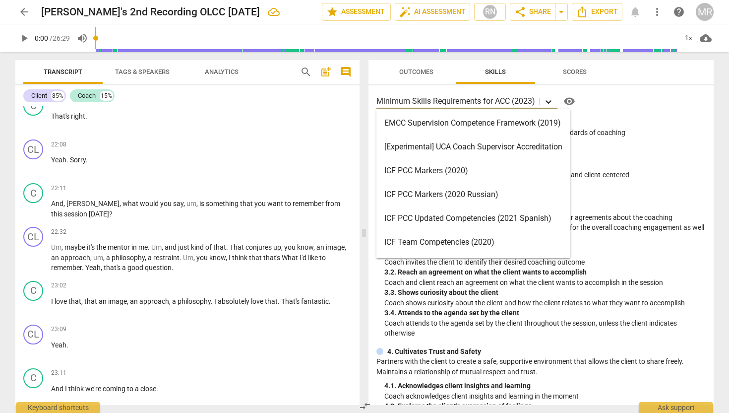
click at [549, 100] on icon at bounding box center [549, 102] width 10 height 10
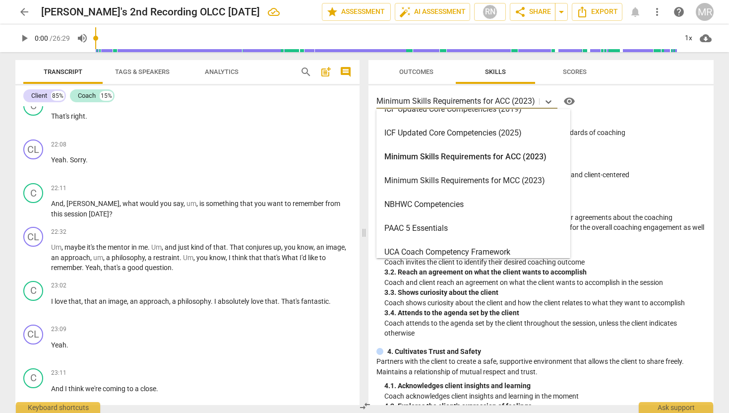
scroll to position [197, 0]
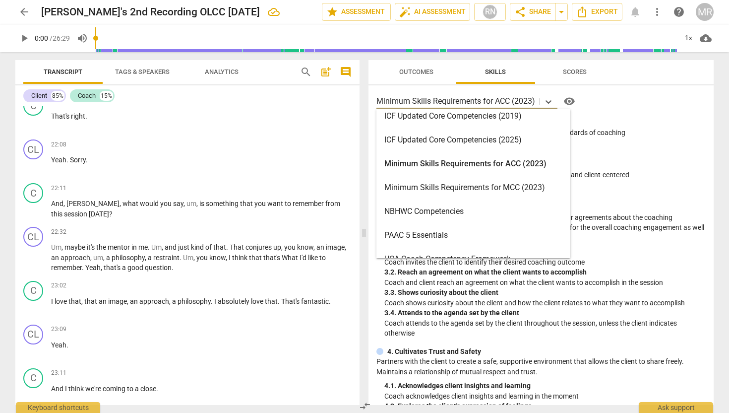
click at [461, 139] on div "ICF Updated Core Competencies (2025)" at bounding box center [473, 140] width 194 height 24
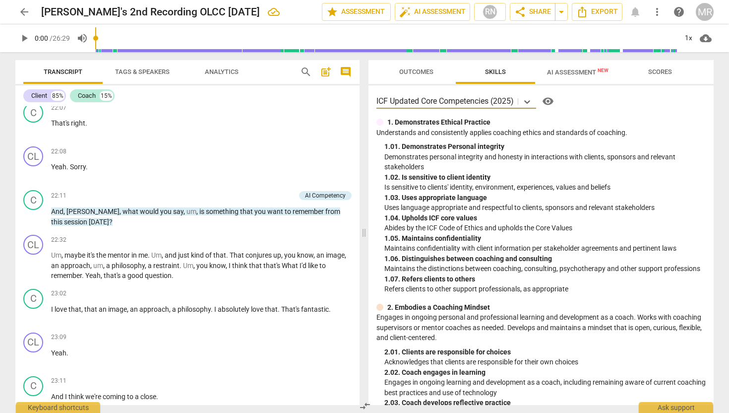
scroll to position [2622, 0]
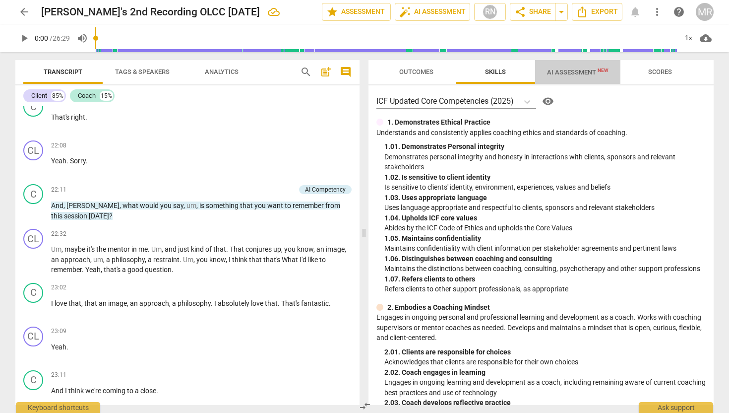
click at [568, 69] on span "AI Assessment New" at bounding box center [578, 71] width 62 height 7
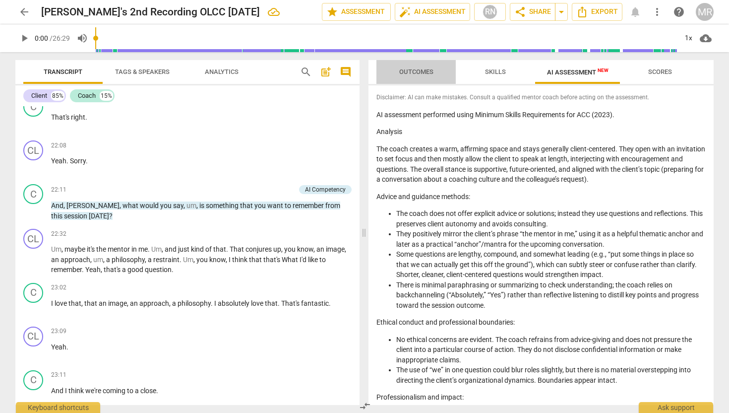
click at [422, 66] on span "Outcomes" at bounding box center [416, 71] width 58 height 13
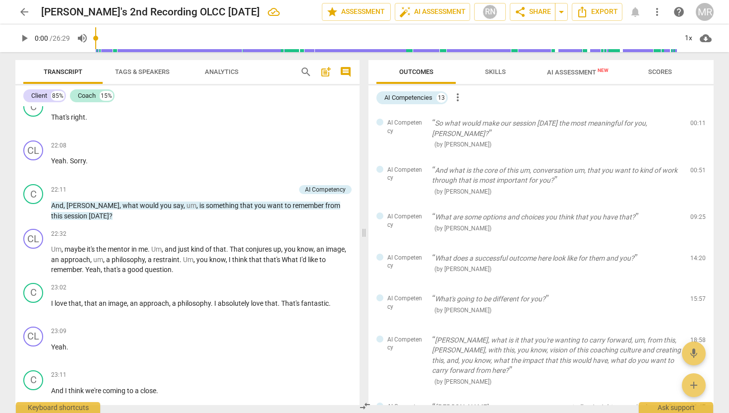
click at [566, 69] on span "AI Assessment New" at bounding box center [578, 71] width 62 height 7
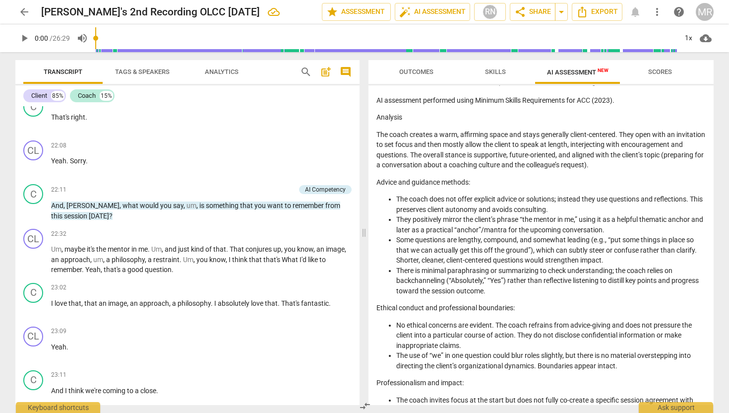
scroll to position [16, 0]
click at [664, 72] on span "Scores" at bounding box center [660, 71] width 24 height 7
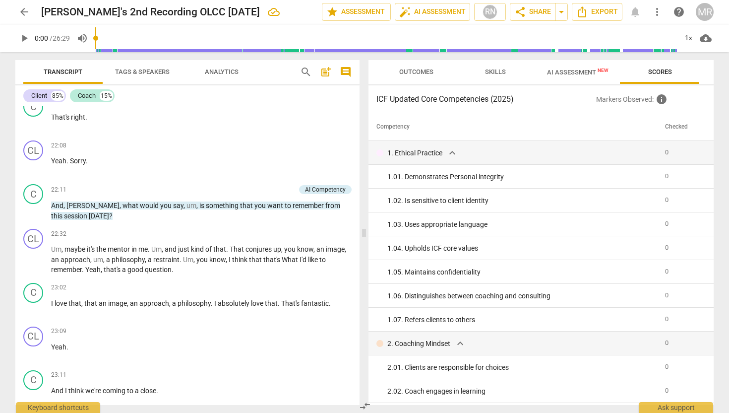
click at [589, 72] on span "AI Assessment New" at bounding box center [578, 71] width 62 height 7
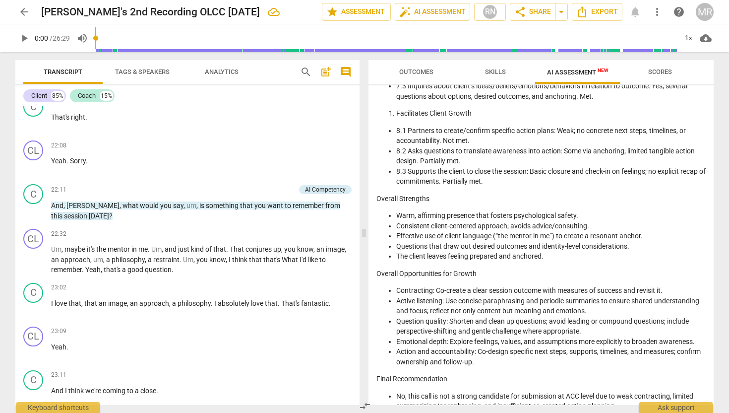
scroll to position [979, 0]
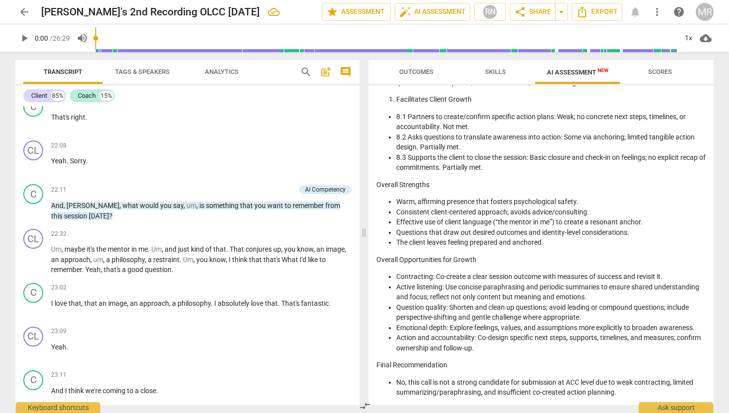
click at [328, 71] on span "post_add" at bounding box center [326, 72] width 12 height 12
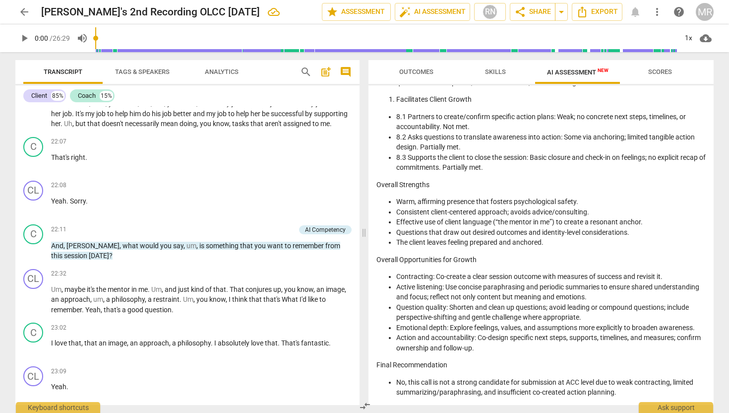
scroll to position [22, 0]
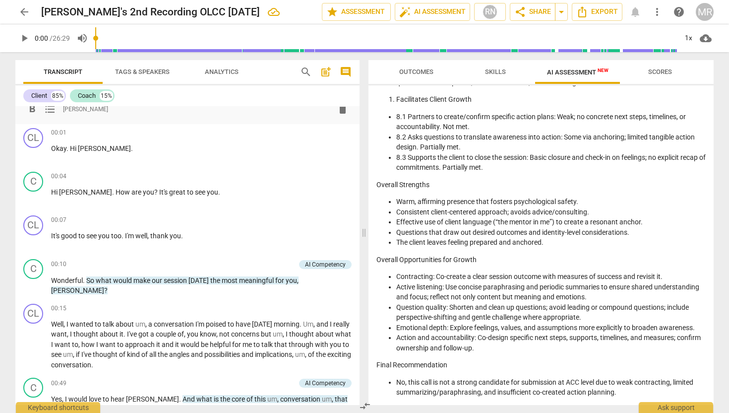
click at [348, 71] on span "comment" at bounding box center [346, 72] width 12 height 12
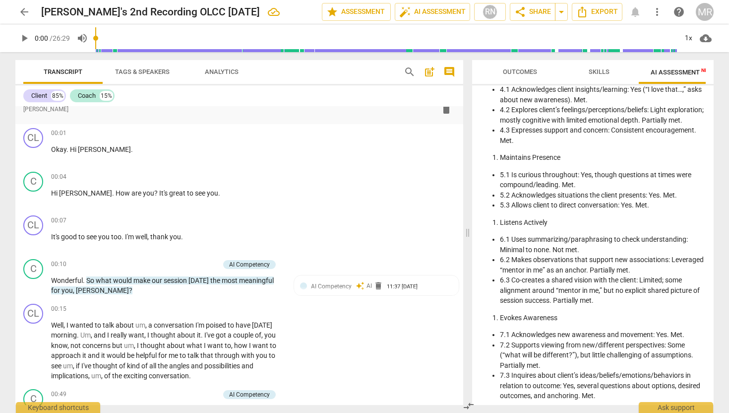
scroll to position [1302, 0]
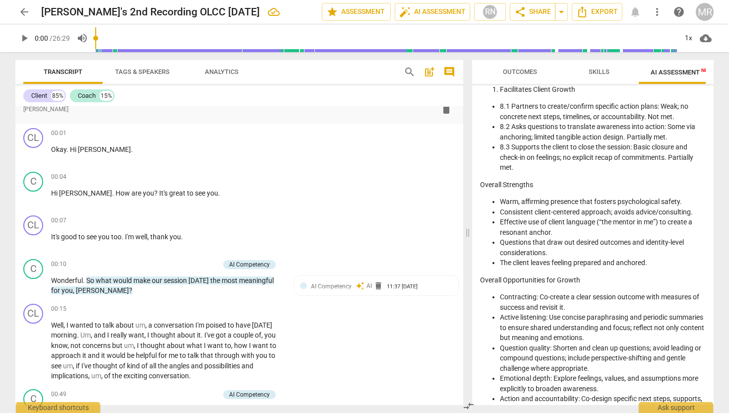
click at [408, 72] on span "search" at bounding box center [410, 72] width 12 height 12
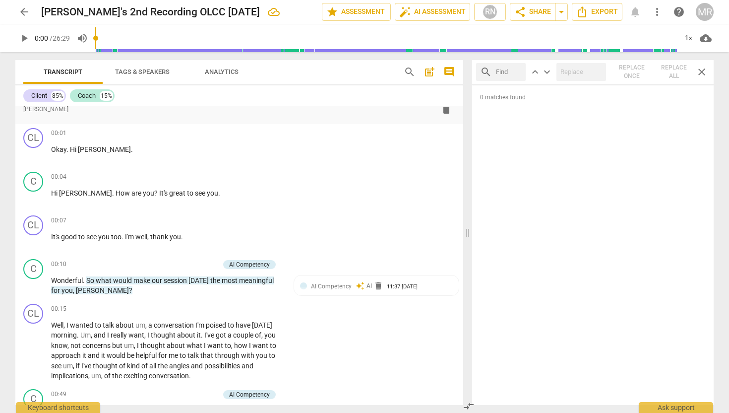
click at [408, 72] on span "search" at bounding box center [410, 72] width 12 height 12
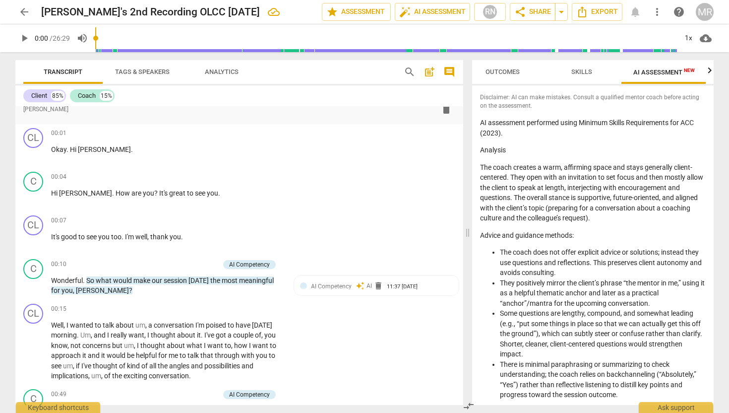
scroll to position [0, 18]
click at [432, 73] on span "post_add" at bounding box center [430, 72] width 12 height 12
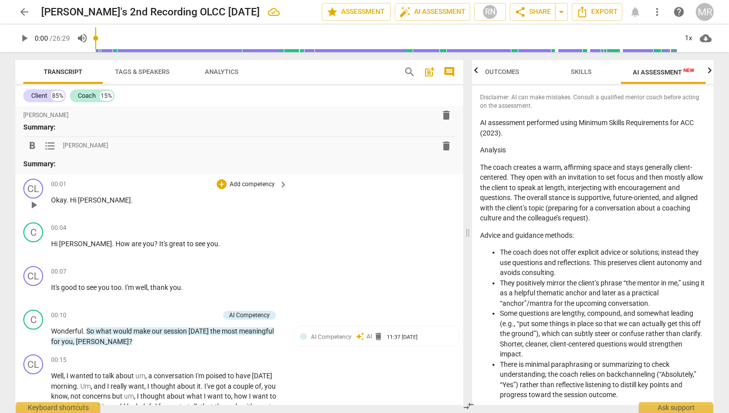
scroll to position [0, 0]
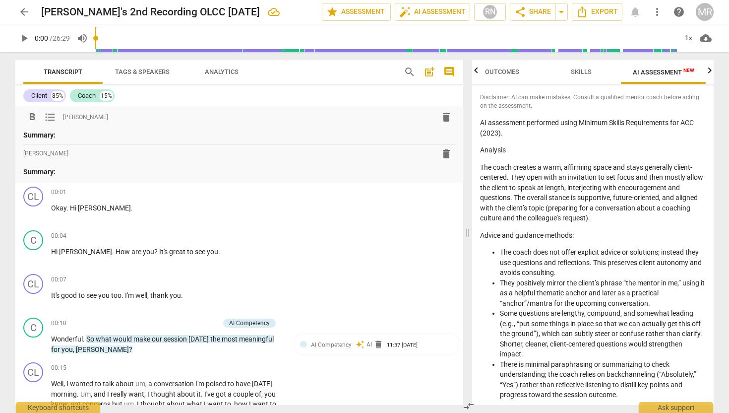
click at [384, 118] on div "format_bold format_list_bulleted [PERSON_NAME] delete" at bounding box center [239, 117] width 432 height 18
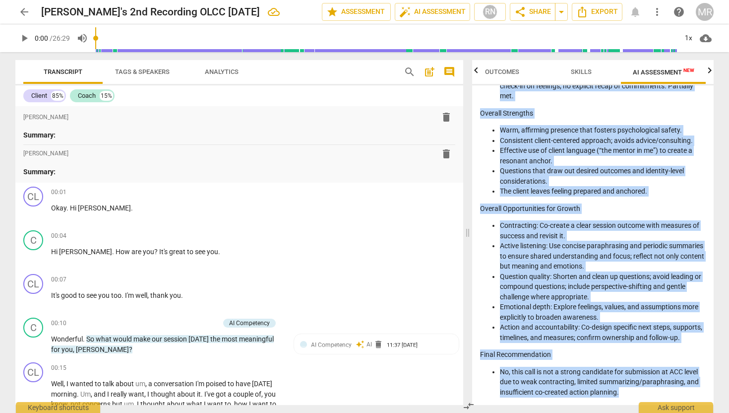
scroll to position [1404, 0]
drag, startPoint x: 480, startPoint y: 122, endPoint x: 629, endPoint y: 392, distance: 308.8
copy div "LO ipsumdolor sitametco adipi Elitsed Doeius Temporincidi utl ETD (4979). Magna…"
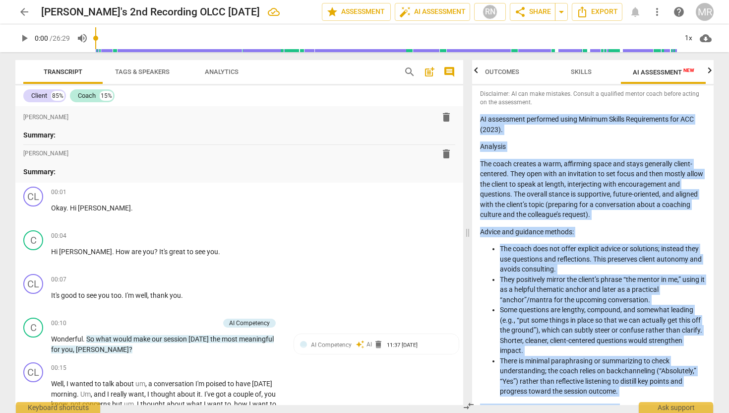
scroll to position [0, 0]
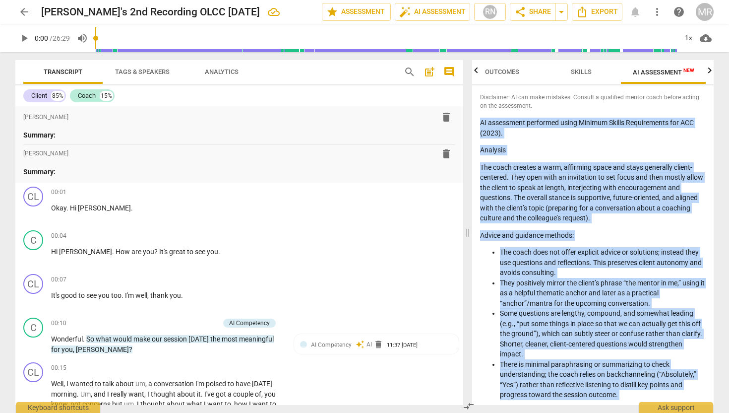
copy div "LO ipsumdolor sitametco adipi Elitsed Doeius Temporincidi utl ETD (4979). Magna…"
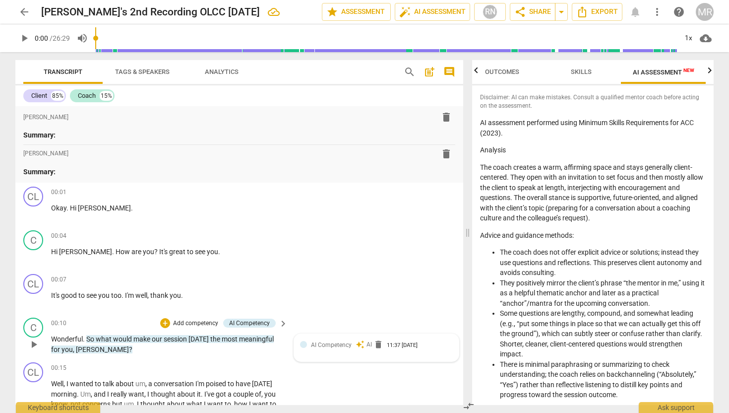
click at [351, 344] on div "AI Competency auto_awesome AI delete 11:37 [DATE]" at bounding box center [382, 344] width 142 height 9
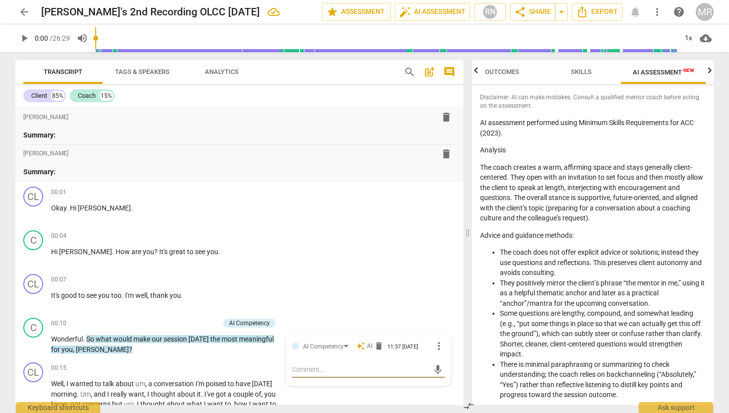
click at [337, 75] on div "Transcript Tags & Speakers Analytics" at bounding box center [205, 72] width 365 height 24
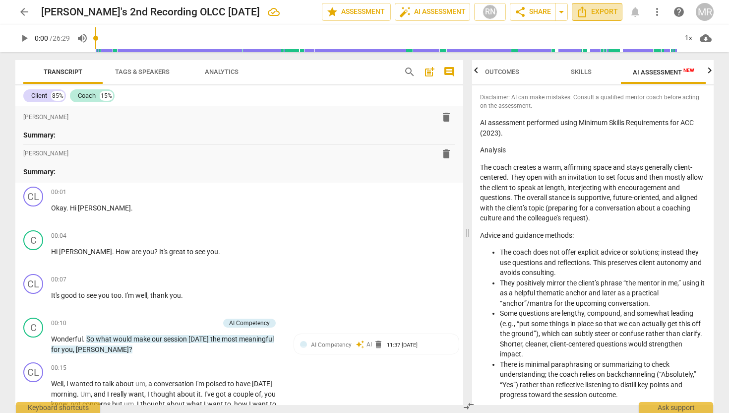
click at [600, 10] on span "Export" at bounding box center [597, 12] width 42 height 12
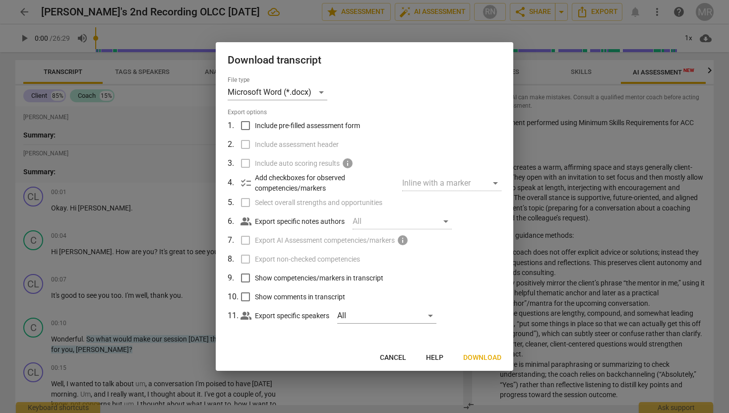
click at [481, 361] on span "Download" at bounding box center [482, 358] width 38 height 10
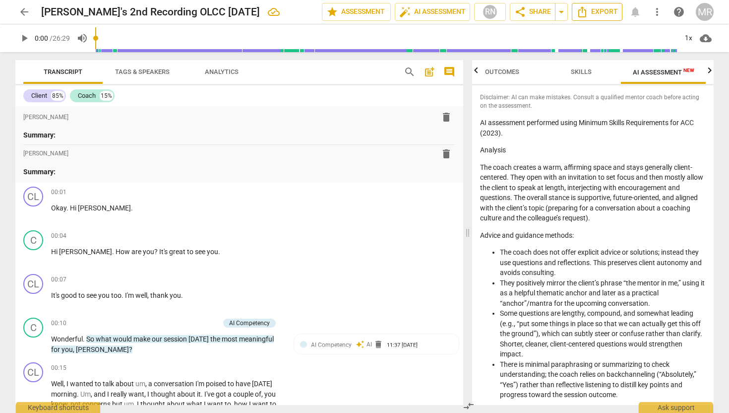
click at [591, 12] on span "Export" at bounding box center [597, 12] width 42 height 12
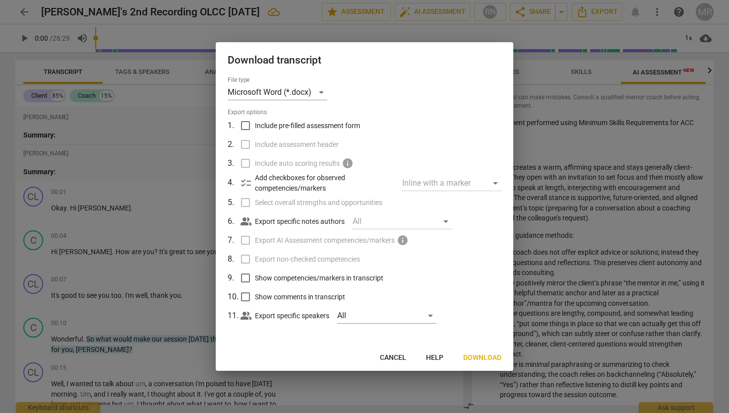
click at [467, 355] on span "Download" at bounding box center [482, 358] width 38 height 10
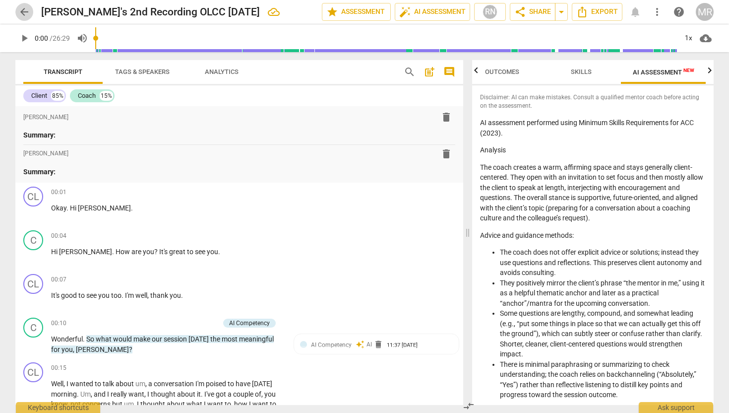
click at [21, 13] on span "arrow_back" at bounding box center [24, 12] width 12 height 12
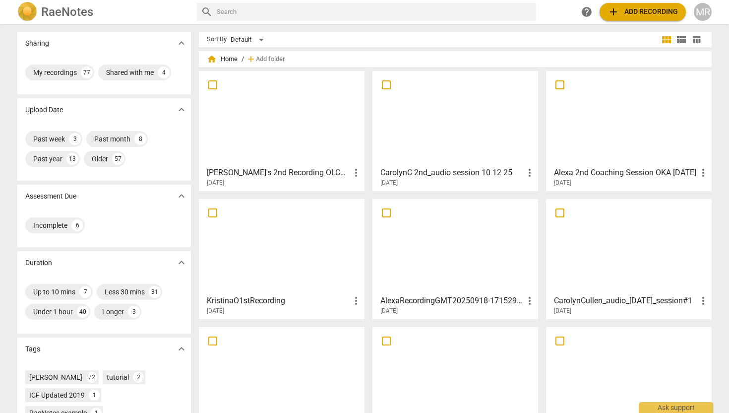
click at [633, 8] on span "add Add recording" at bounding box center [643, 12] width 70 height 12
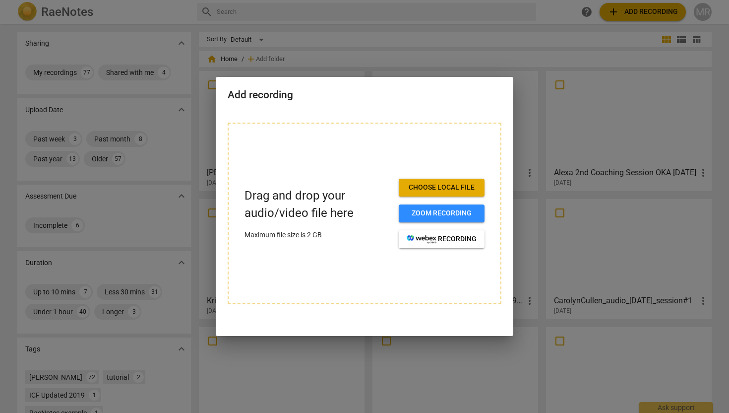
click at [454, 186] on span "Choose local file" at bounding box center [442, 188] width 70 height 10
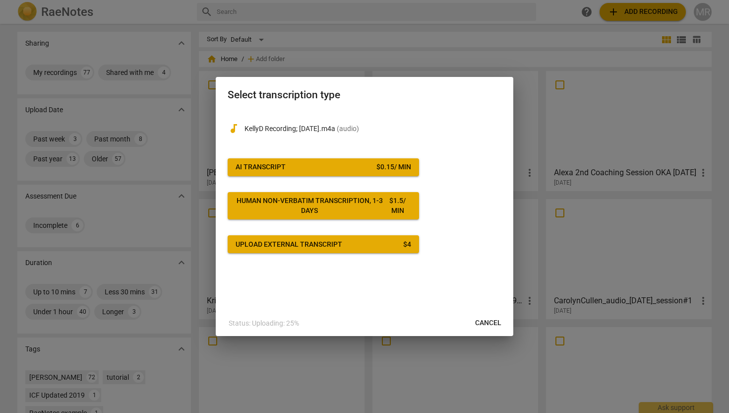
click at [402, 168] on div "$ 0.15 / min" at bounding box center [393, 167] width 35 height 10
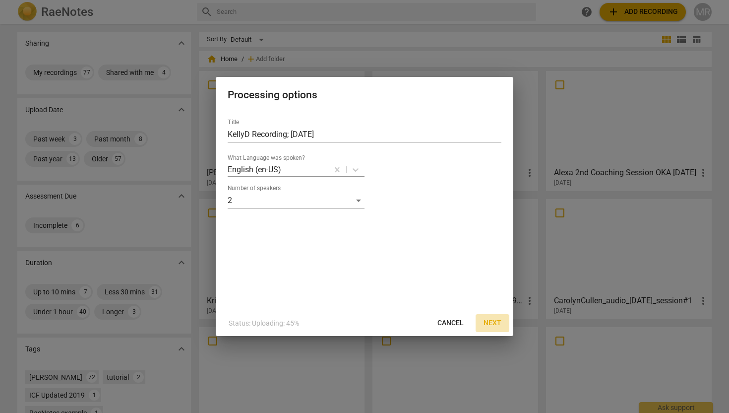
click at [496, 322] on span "Next" at bounding box center [493, 323] width 18 height 10
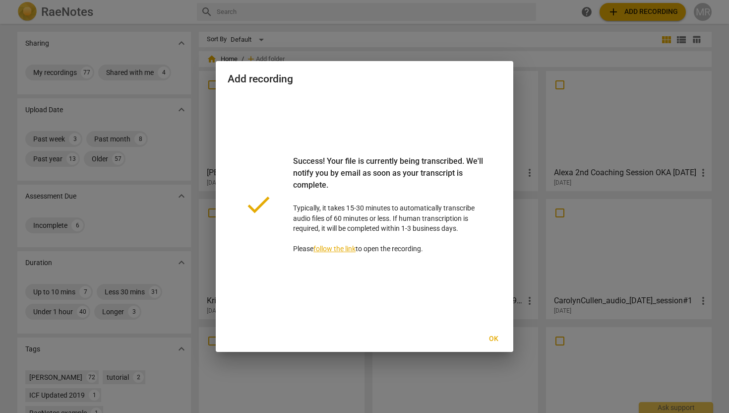
click at [493, 344] on button "Ok" at bounding box center [494, 339] width 32 height 18
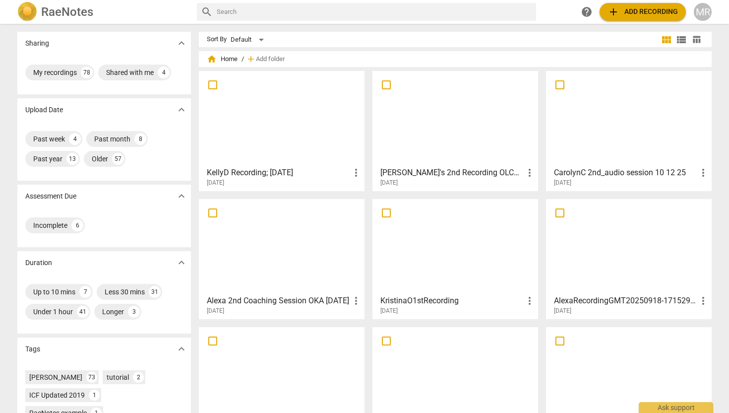
click at [280, 111] on div at bounding box center [281, 118] width 159 height 88
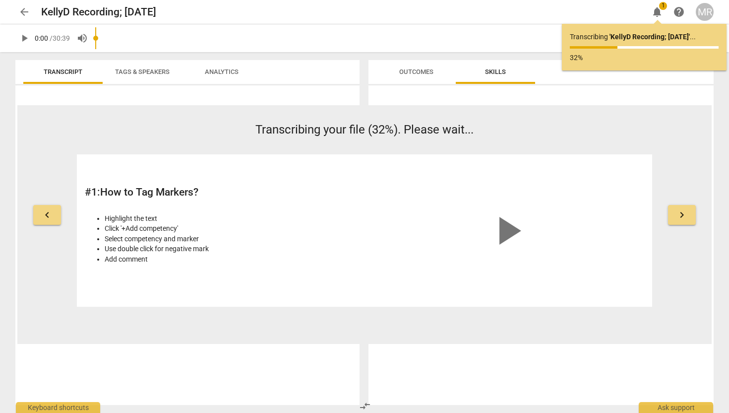
click at [24, 13] on span "arrow_back" at bounding box center [24, 12] width 12 height 12
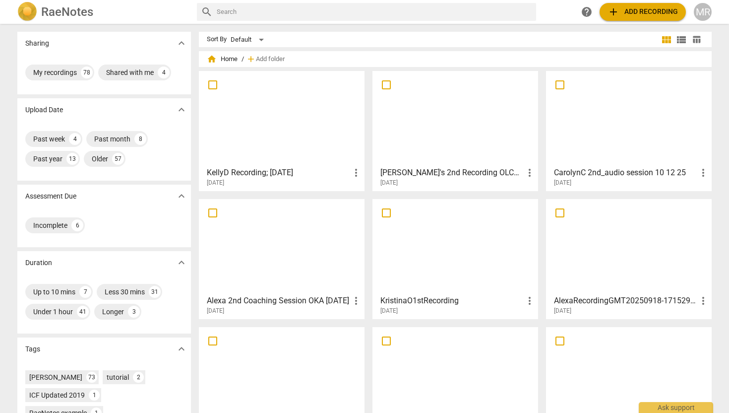
click at [274, 100] on div at bounding box center [281, 118] width 159 height 88
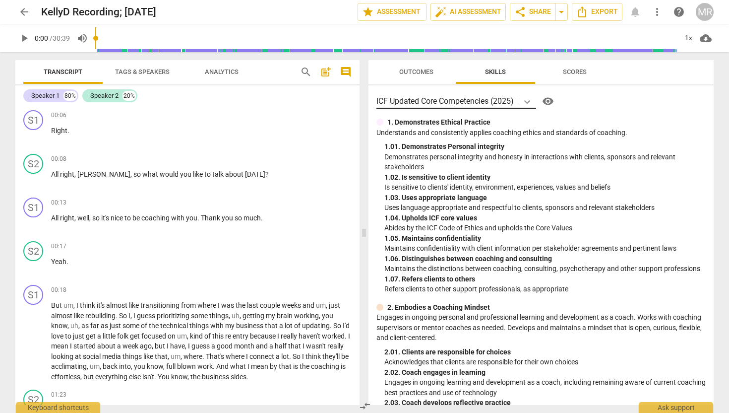
click at [526, 98] on icon at bounding box center [527, 102] width 10 height 10
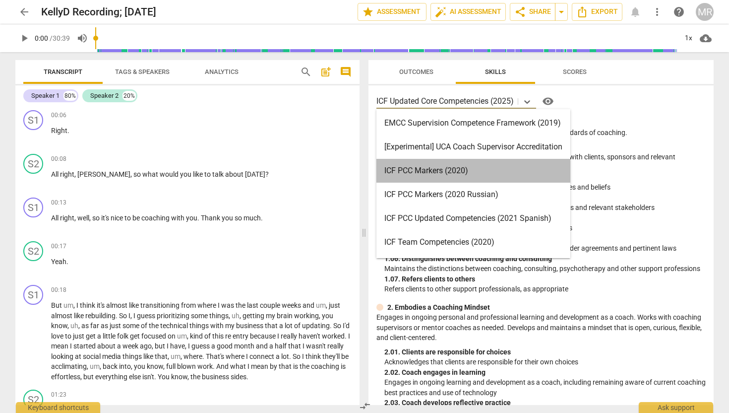
click at [469, 163] on div "ICF PCC Markers (2020)" at bounding box center [473, 171] width 194 height 24
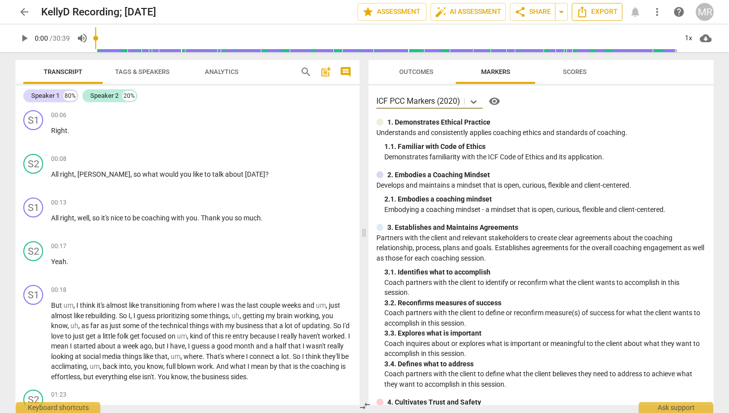
click at [609, 11] on span "Export" at bounding box center [597, 12] width 42 height 12
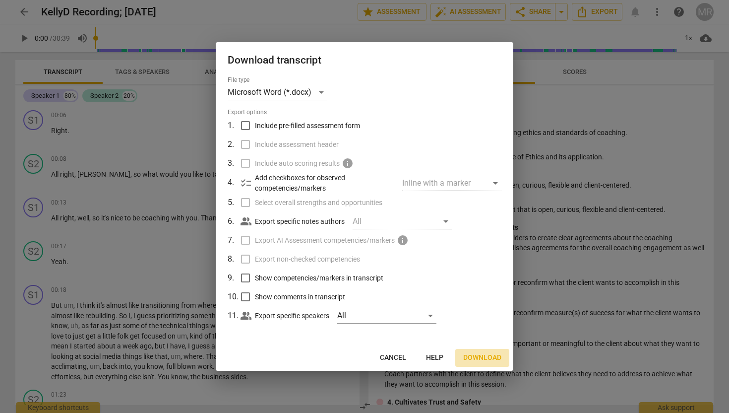
click at [480, 354] on span "Download" at bounding box center [482, 358] width 38 height 10
